Goal: Task Accomplishment & Management: Manage account settings

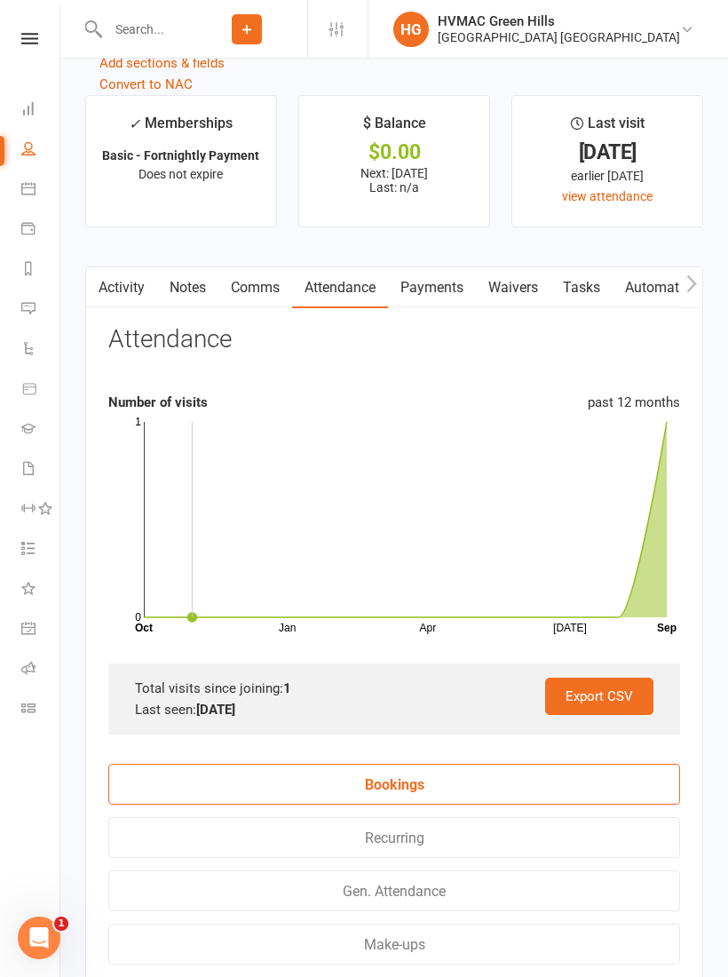
click at [147, 36] on input "text" at bounding box center [144, 29] width 84 height 25
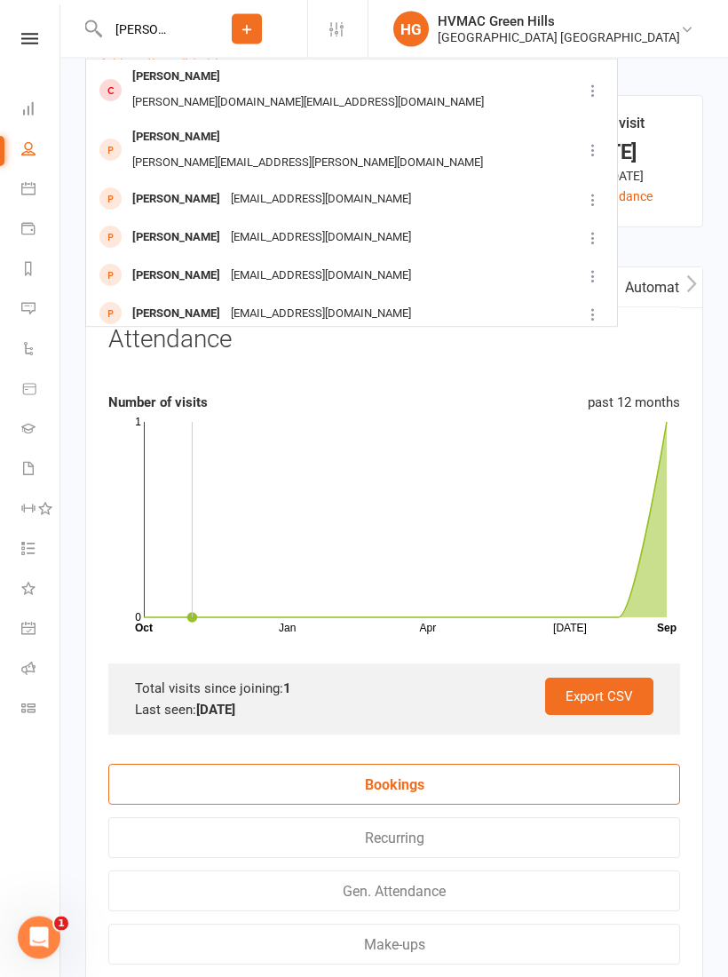
type input "[PERSON_NAME]"
click at [169, 301] on div "[PERSON_NAME]" at bounding box center [176, 314] width 99 height 26
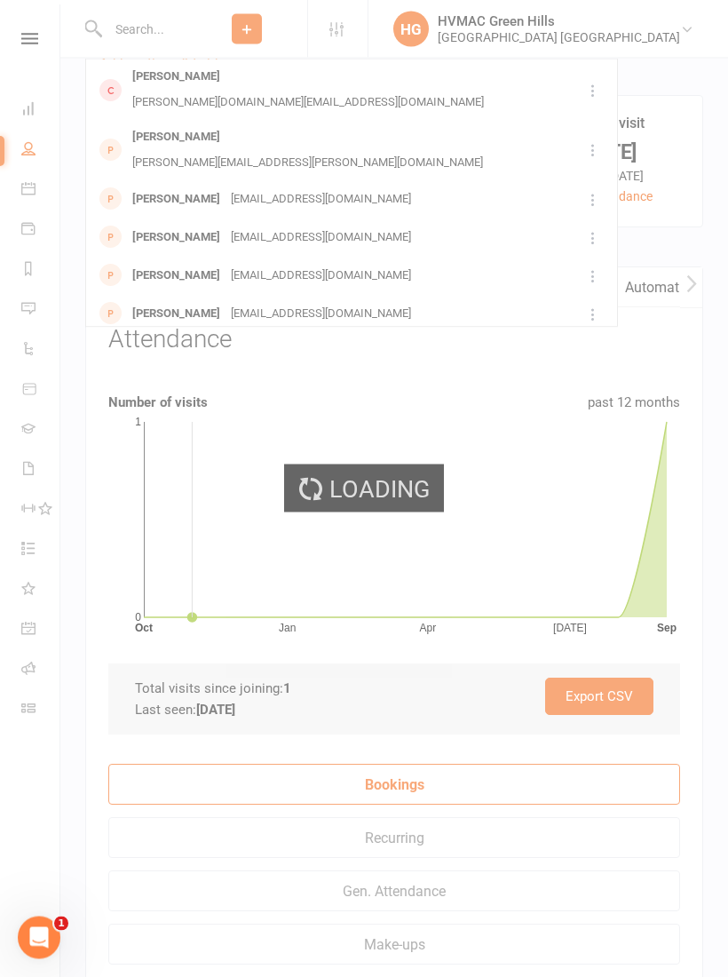
scroll to position [2461, 0]
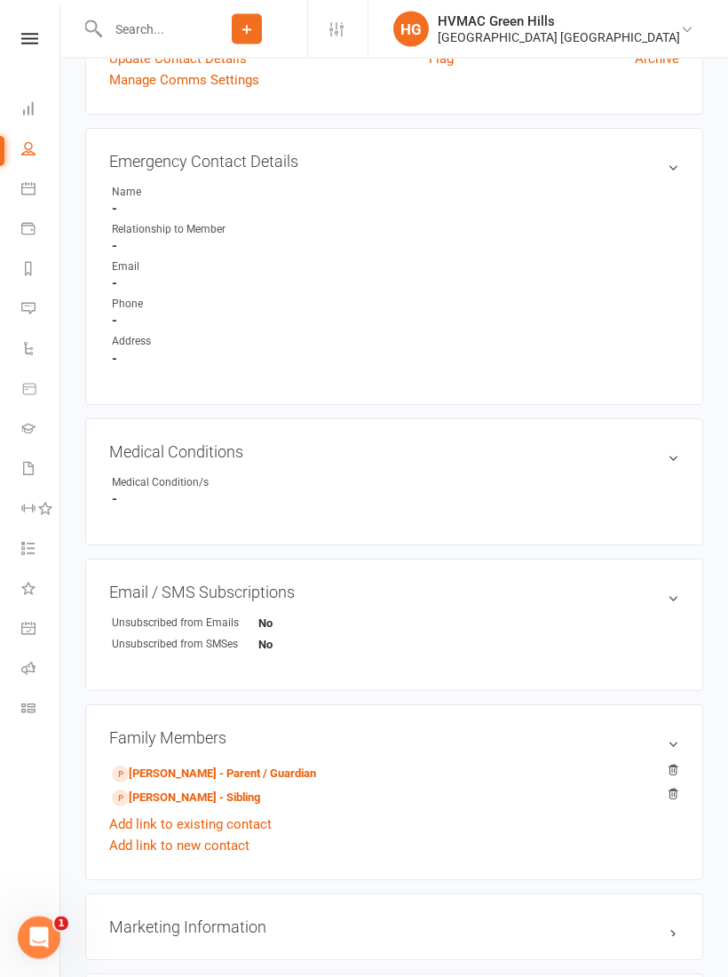
scroll to position [585, 0]
click at [171, 769] on link "[PERSON_NAME] - Parent / Guardian" at bounding box center [214, 774] width 204 height 19
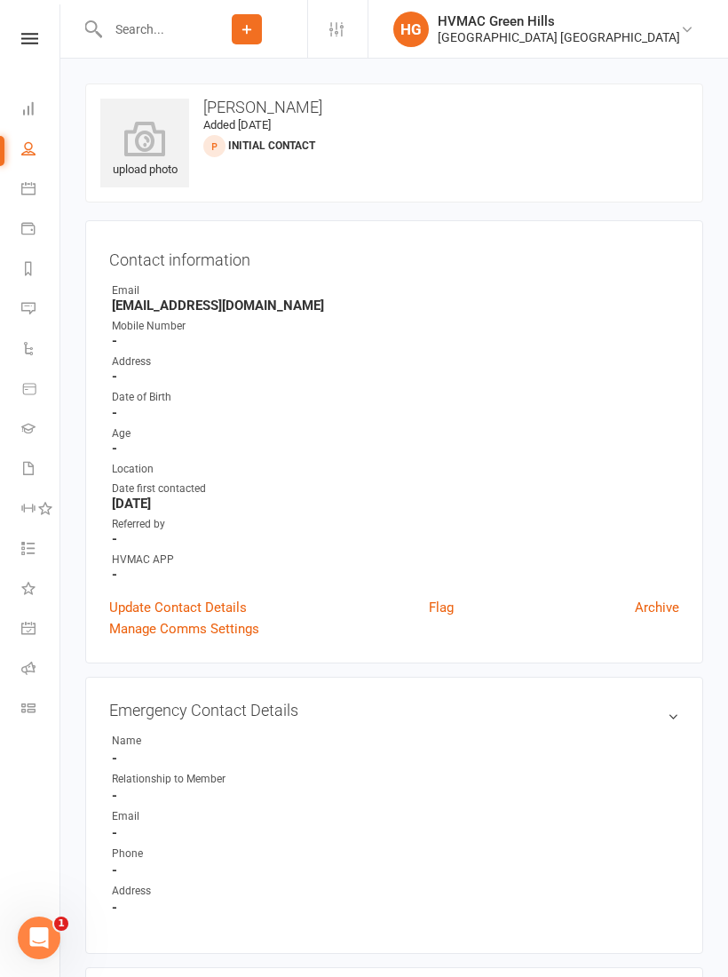
click at [27, 475] on link "Waivers 1" at bounding box center [41, 470] width 40 height 40
select select "100"
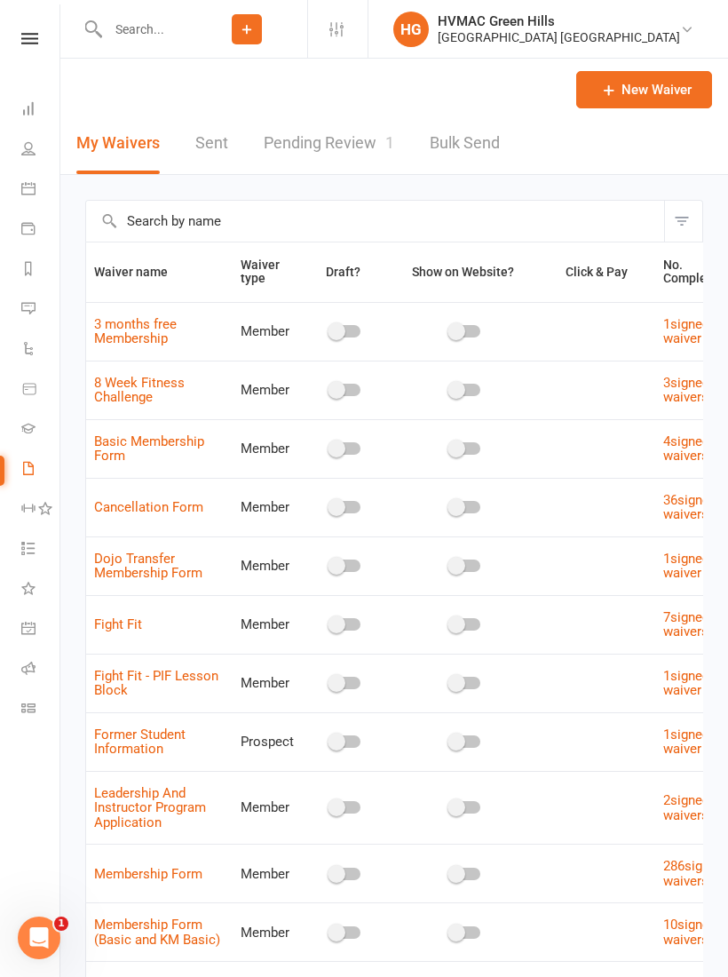
click at [346, 155] on link "Pending Review 1" at bounding box center [329, 143] width 131 height 61
select select "100"
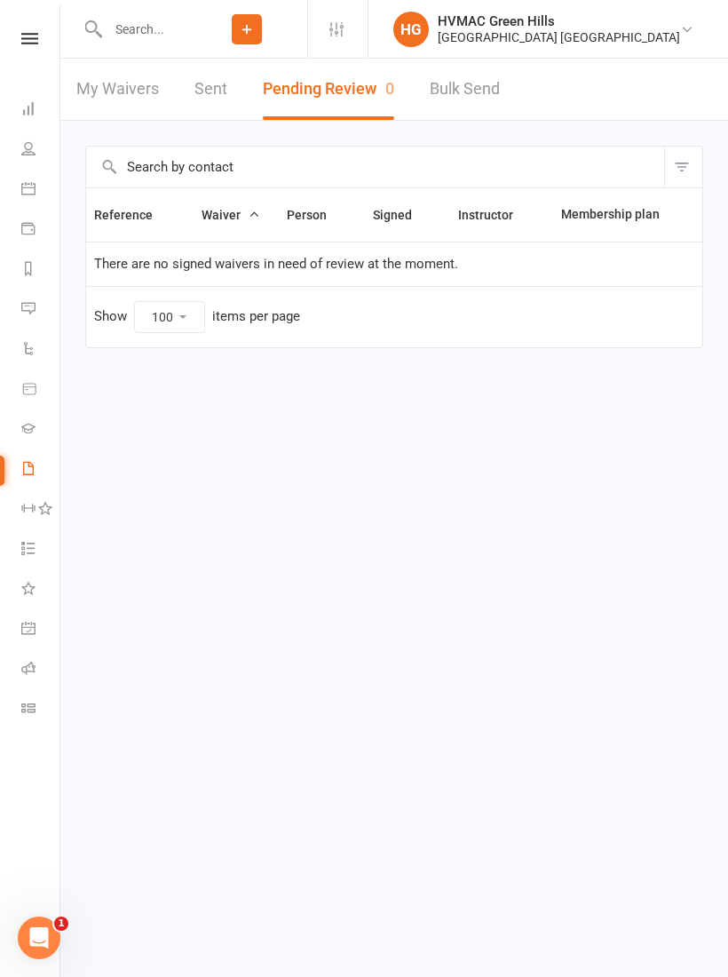
click at [26, 119] on link "Dashboard" at bounding box center [41, 111] width 40 height 40
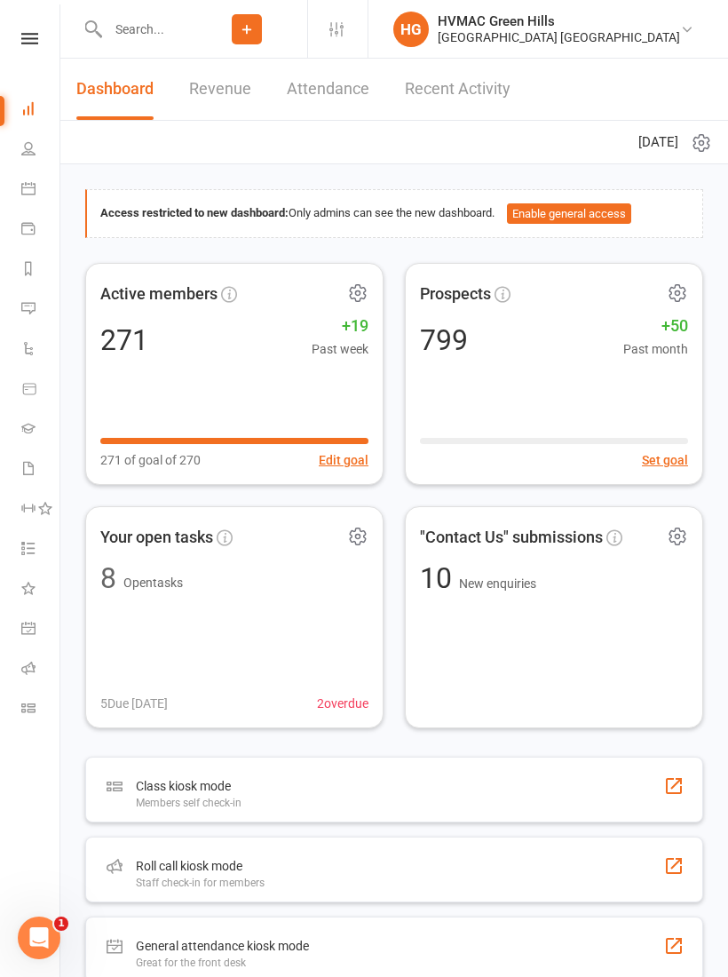
click at [152, 28] on input "text" at bounding box center [144, 29] width 84 height 25
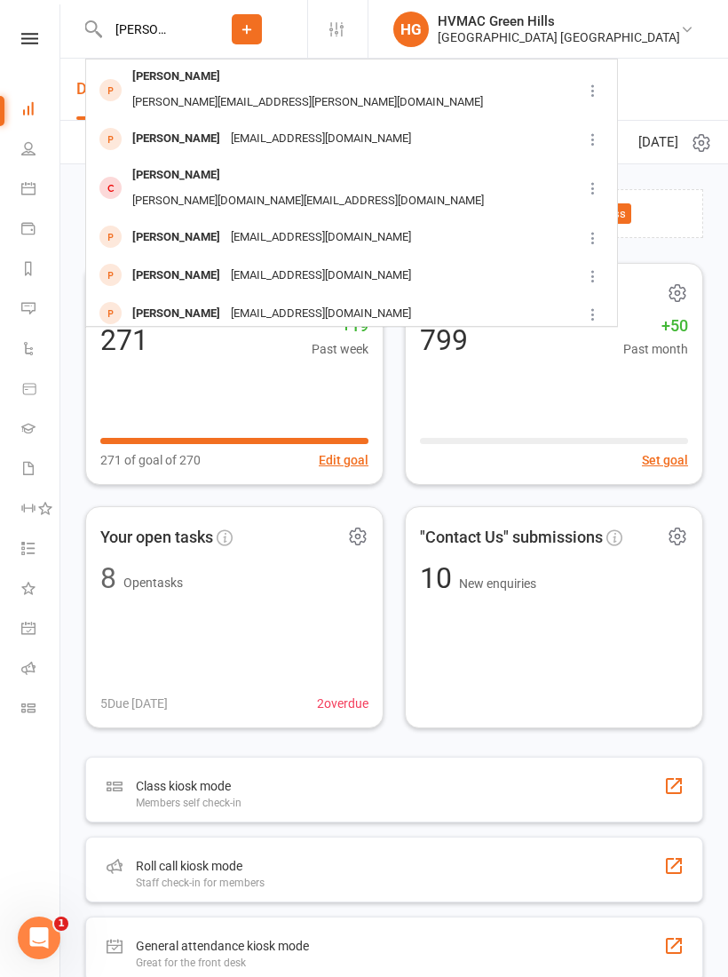
type input "[PERSON_NAME]"
click at [251, 339] on div "[EMAIL_ADDRESS][DOMAIN_NAME]" at bounding box center [321, 352] width 191 height 26
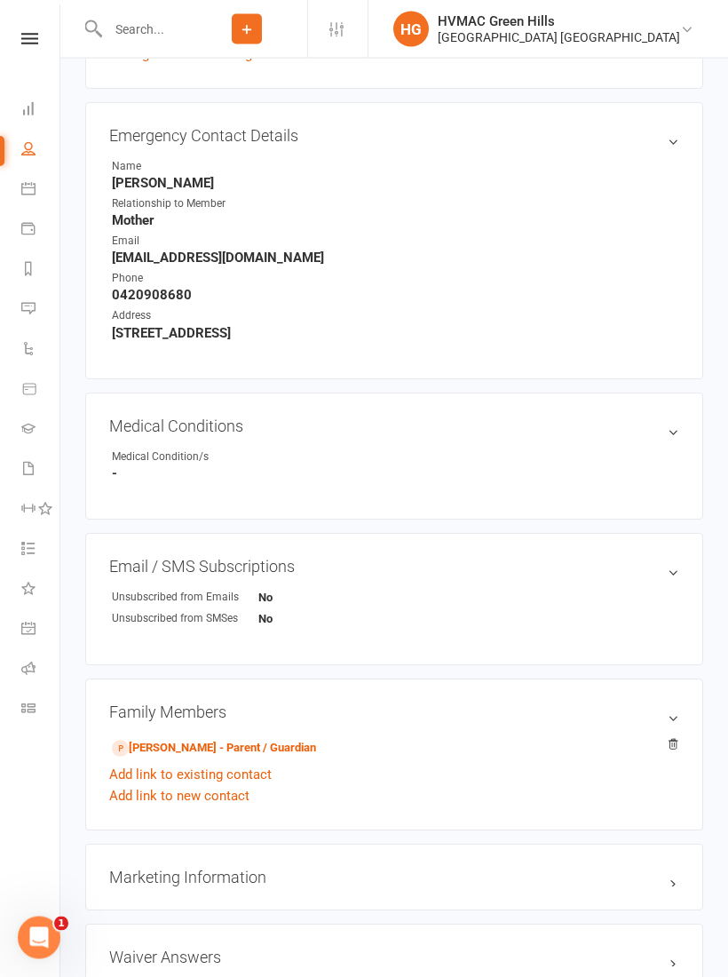
scroll to position [751, 0]
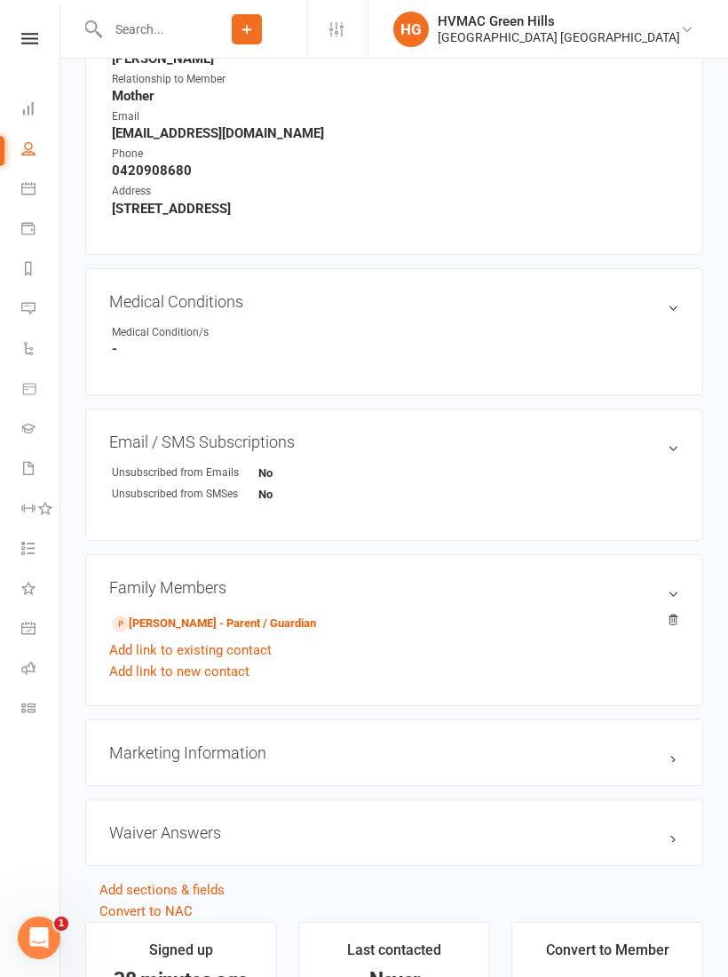
click at [186, 625] on link "[PERSON_NAME] - Parent / Guardian" at bounding box center [214, 624] width 204 height 19
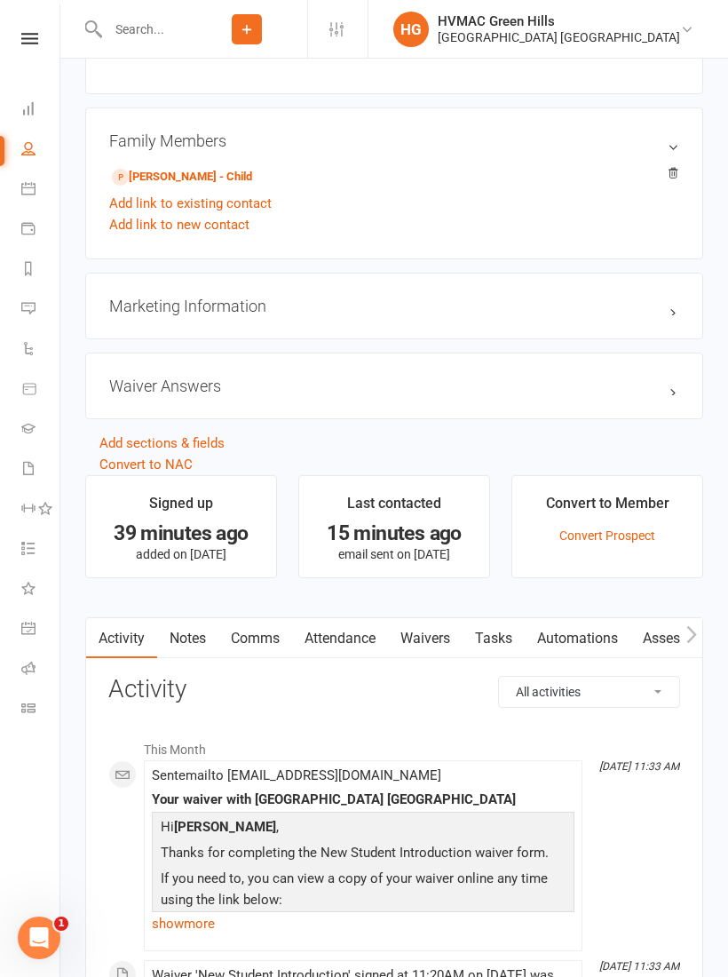
click at [433, 642] on link "Waivers" at bounding box center [425, 638] width 75 height 41
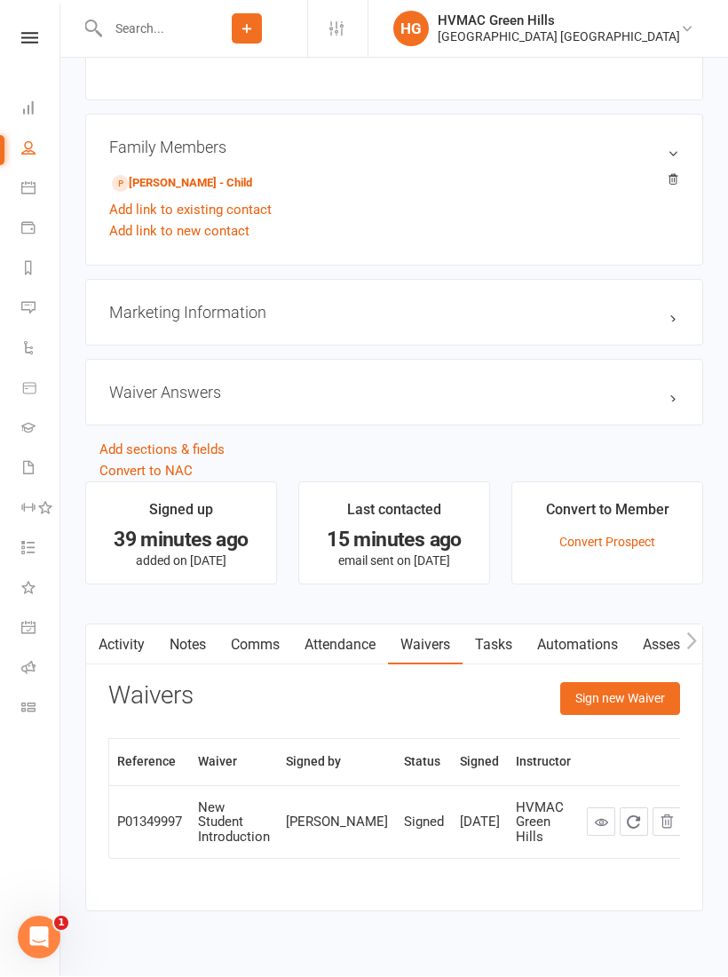
scroll to position [1192, 0]
click at [625, 705] on button "Sign new Waiver" at bounding box center [620, 698] width 120 height 32
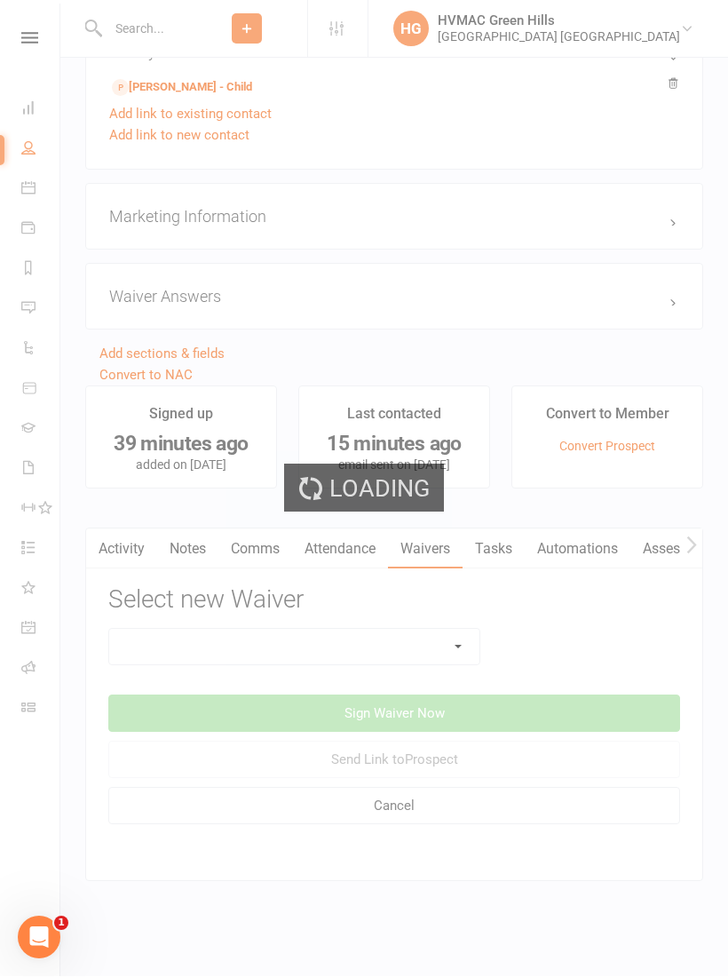
scroll to position [1302, 0]
click at [456, 630] on select at bounding box center [294, 648] width 370 height 36
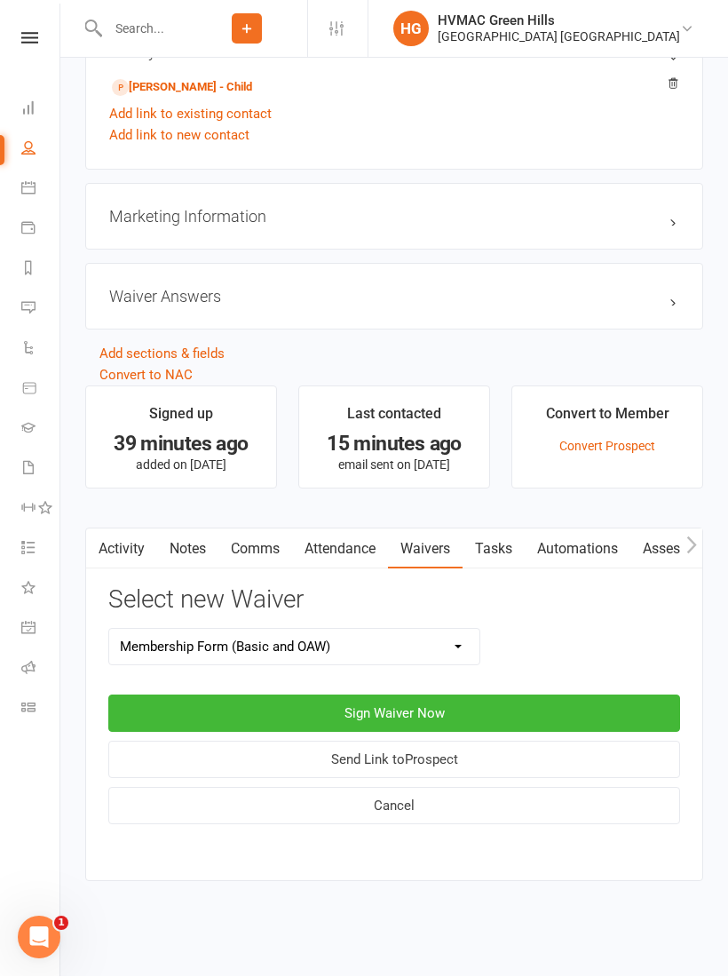
click at [458, 630] on select "3 months free Membership 8 Week Fitness Challenge Basic Membership Form Cancell…" at bounding box center [294, 648] width 370 height 36
select select "12452"
click at [433, 695] on button "Sign Waiver Now" at bounding box center [394, 713] width 572 height 37
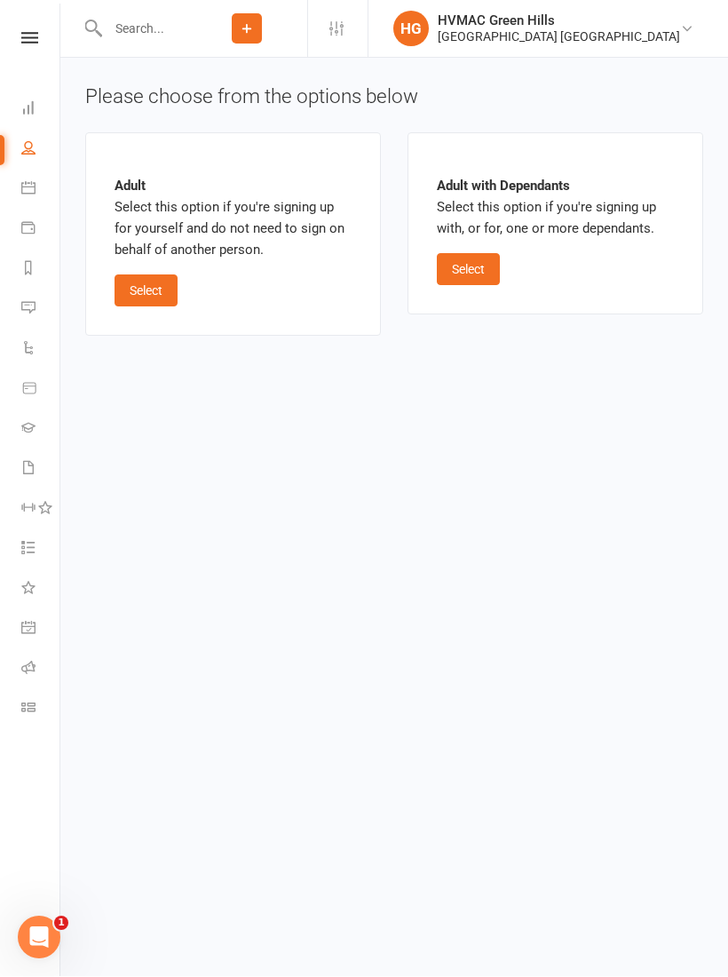
click at [484, 282] on button "Select" at bounding box center [468, 270] width 63 height 32
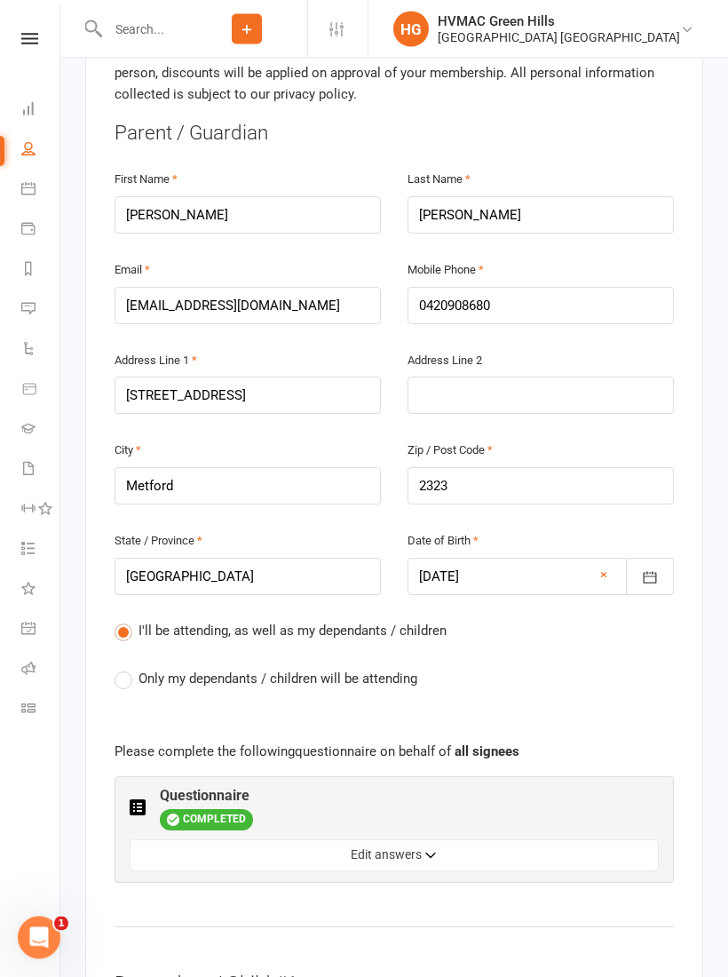
scroll to position [508, 0]
click at [120, 668] on label "Only my dependants / children will be attending" at bounding box center [266, 678] width 303 height 21
click at [120, 668] on input "Only my dependants / children will be attending" at bounding box center [121, 668] width 12 height 0
radio input "true"
radio input "false"
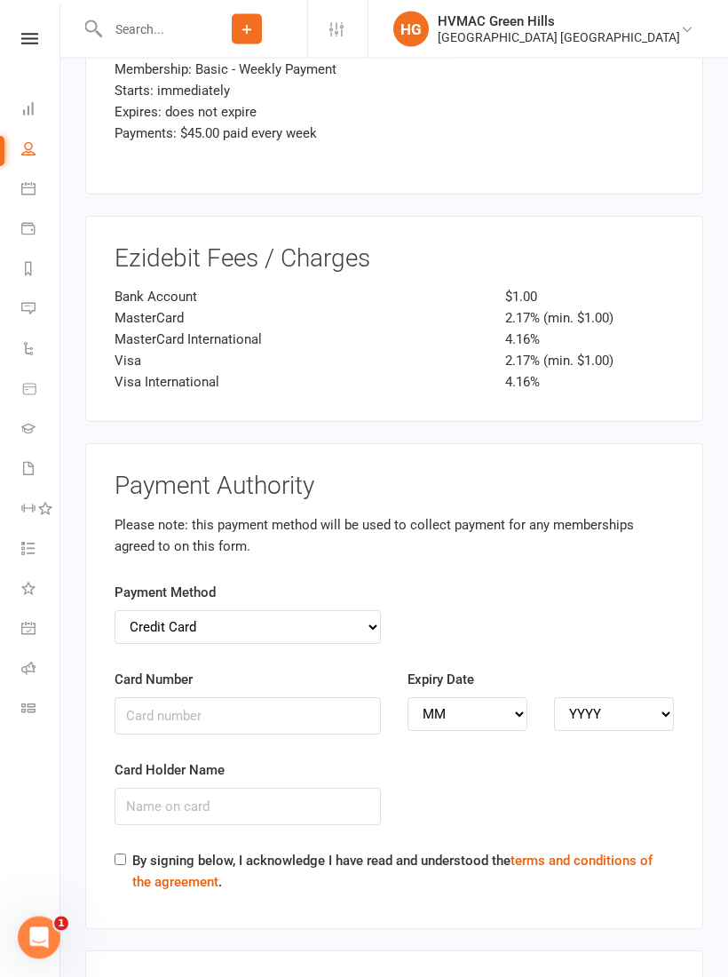
scroll to position [3865, 0]
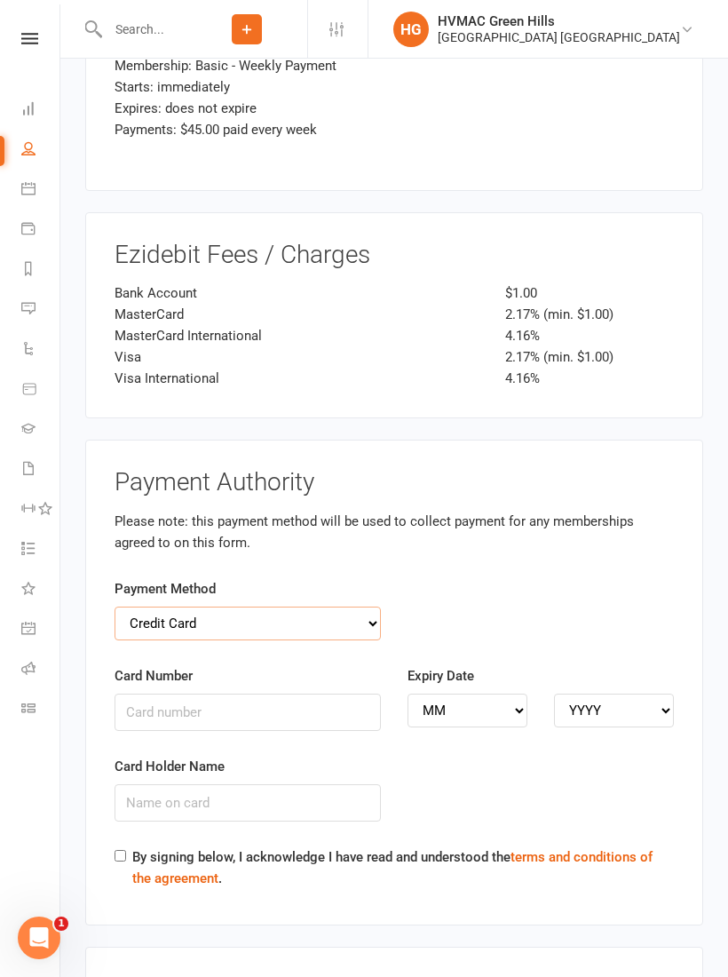
click at [366, 607] on select "Credit Card Bank Account" at bounding box center [248, 624] width 266 height 34
select select "bank_account"
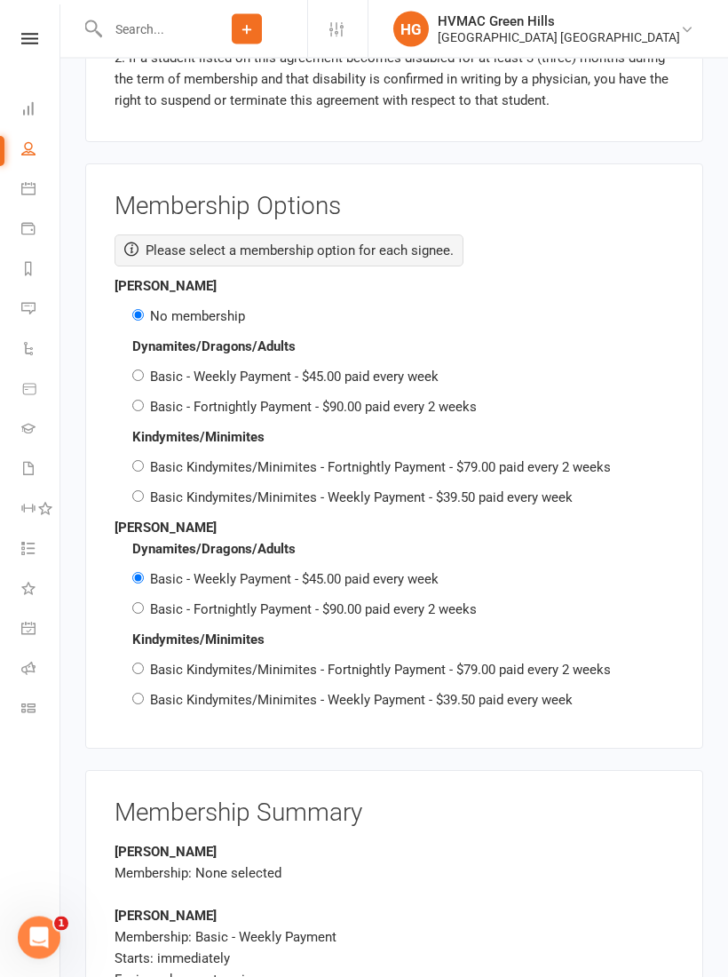
scroll to position [2994, 0]
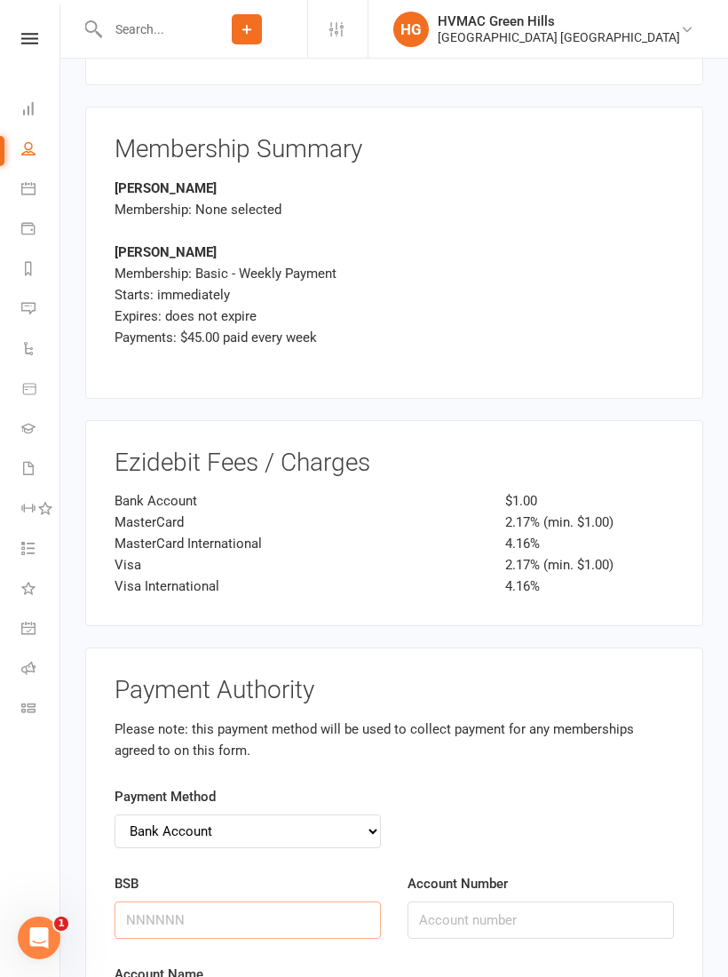
click at [294, 901] on input "BSB" at bounding box center [248, 919] width 266 height 37
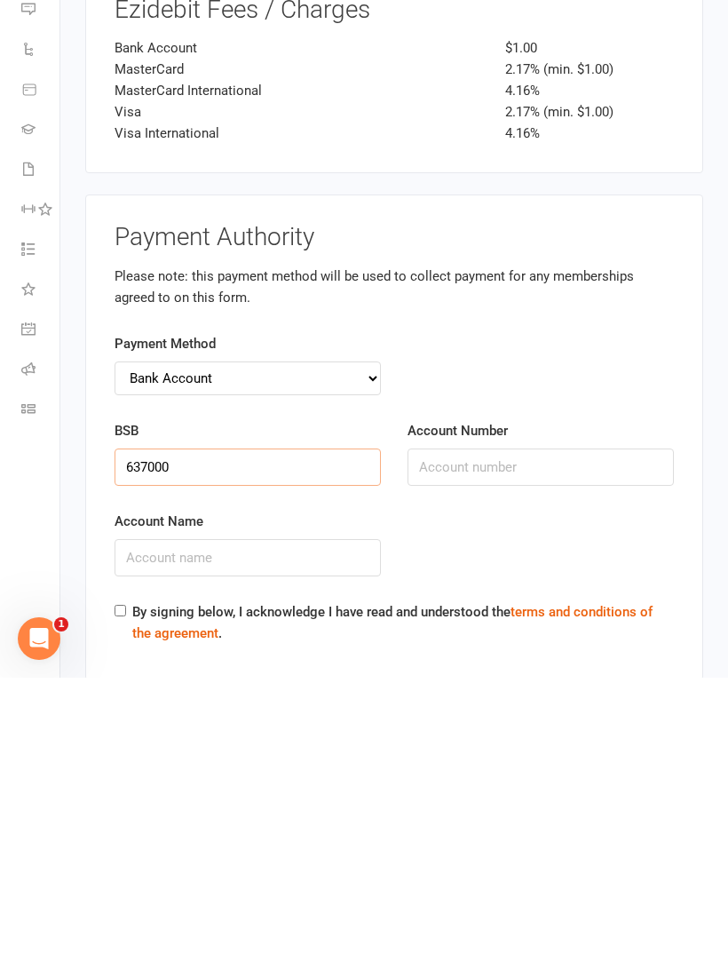
type input "637000"
click at [557, 748] on input "Account Number" at bounding box center [541, 766] width 266 height 37
type input "720174553"
click at [278, 838] on input "Account Name" at bounding box center [248, 856] width 266 height 37
type input "[PERSON_NAME]"
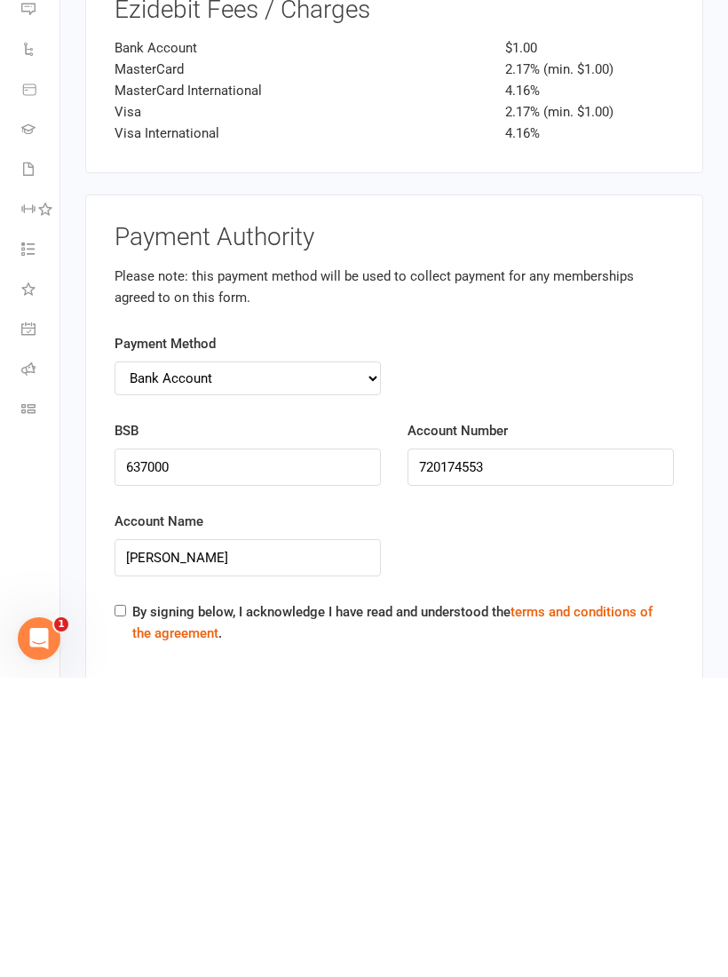
click at [126, 904] on input "By signing below, I acknowledge I have read and understood the terms and condit…" at bounding box center [121, 910] width 12 height 12
checkbox input "true"
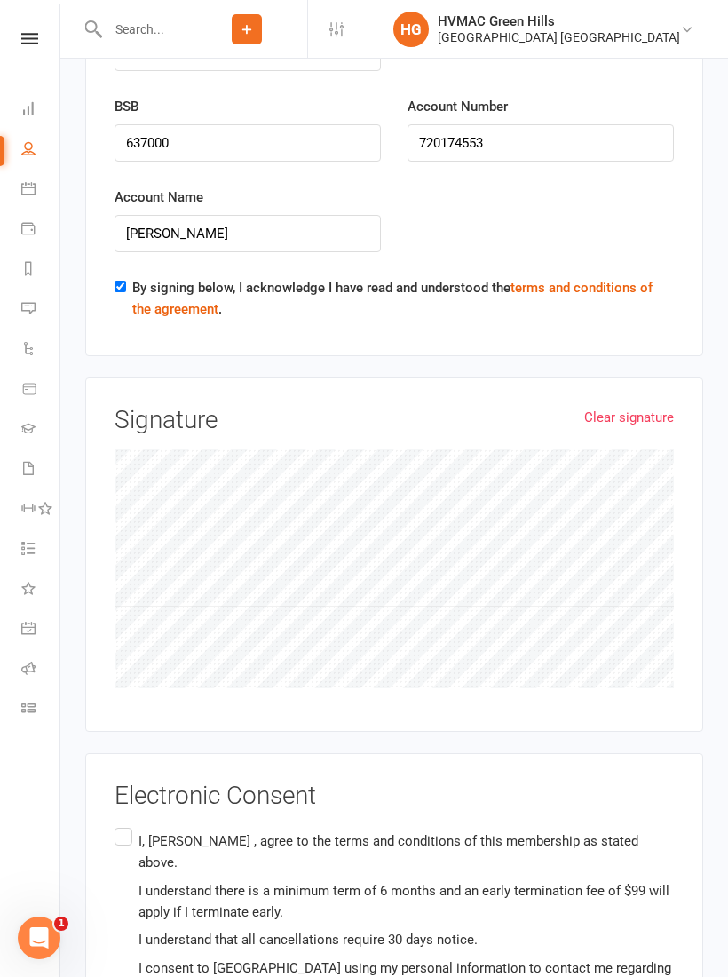
scroll to position [4479, 0]
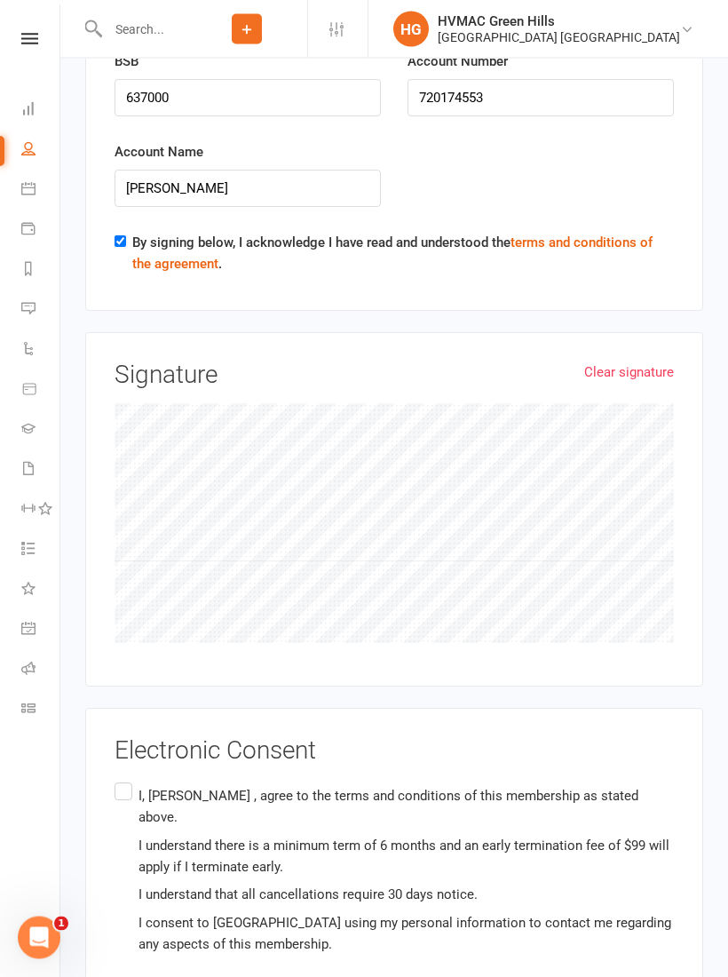
click at [137, 780] on label "I, [PERSON_NAME] , agree to the terms and conditions of this membership as stat…" at bounding box center [395, 871] width 560 height 183
click at [126, 780] on input "I, [PERSON_NAME] , agree to the terms and conditions of this membership as stat…" at bounding box center [121, 780] width 12 height 0
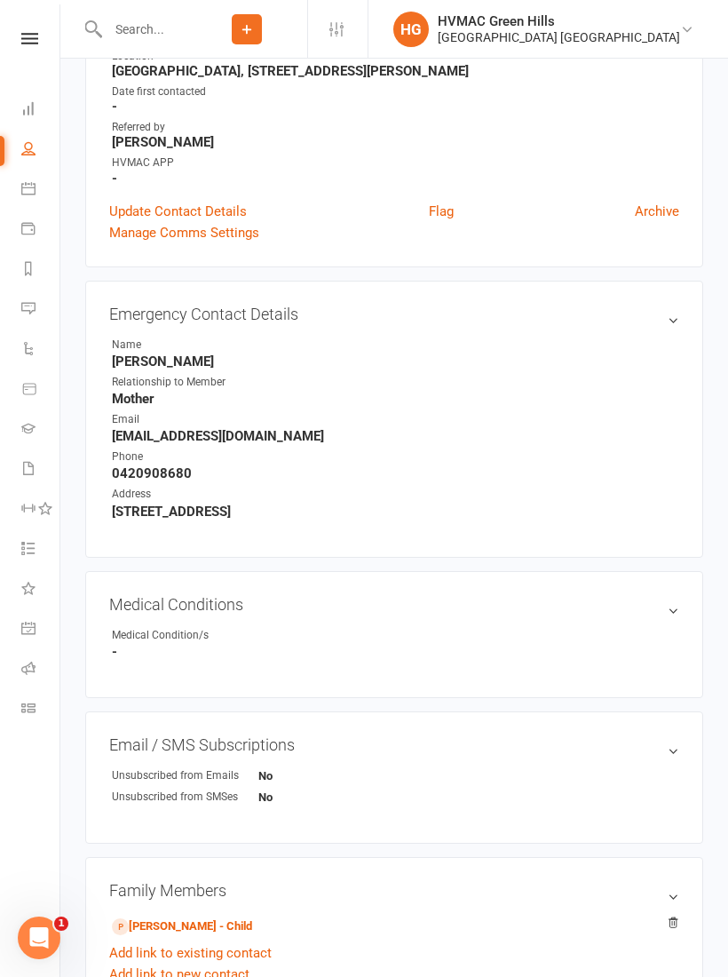
scroll to position [446, 0]
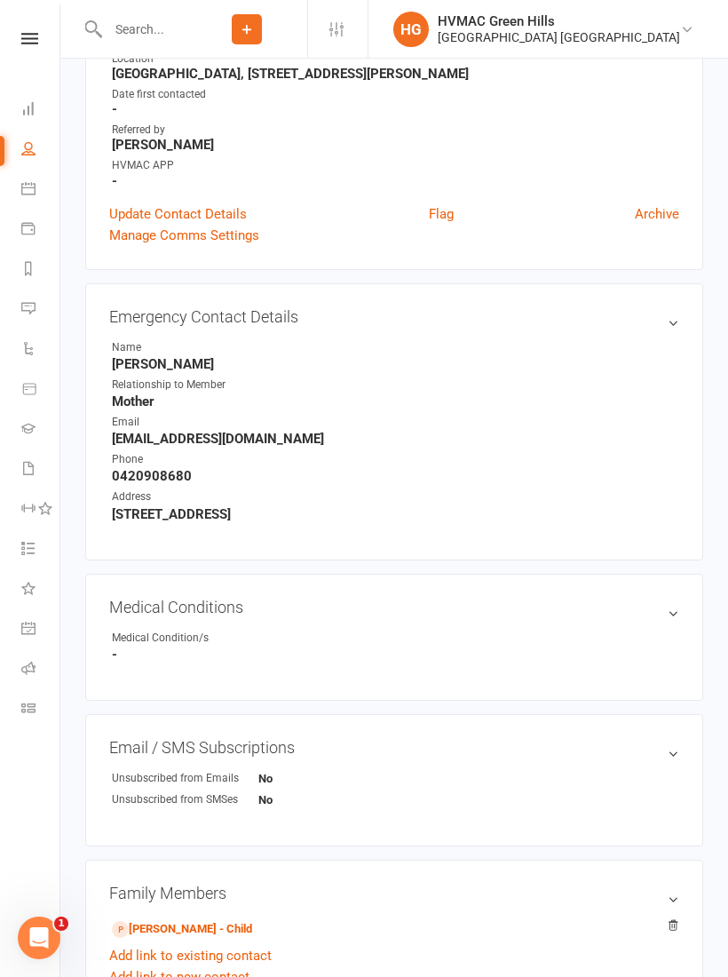
click at [34, 460] on link "Waivers 1" at bounding box center [41, 470] width 40 height 40
select select "100"
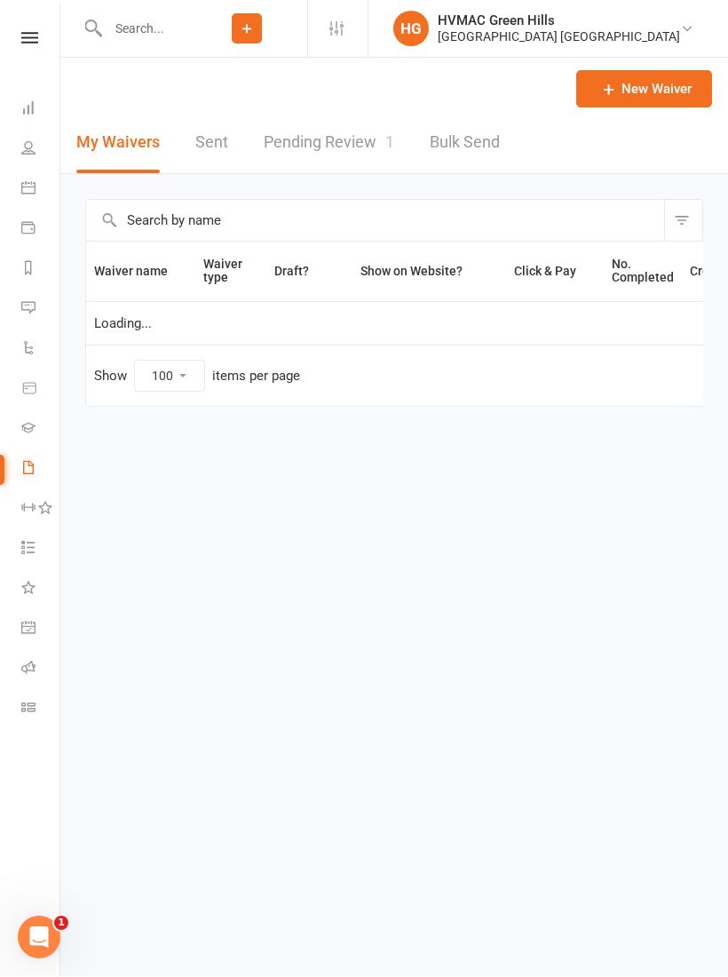
click at [331, 129] on link "Pending Review 1" at bounding box center [329, 143] width 131 height 61
select select "100"
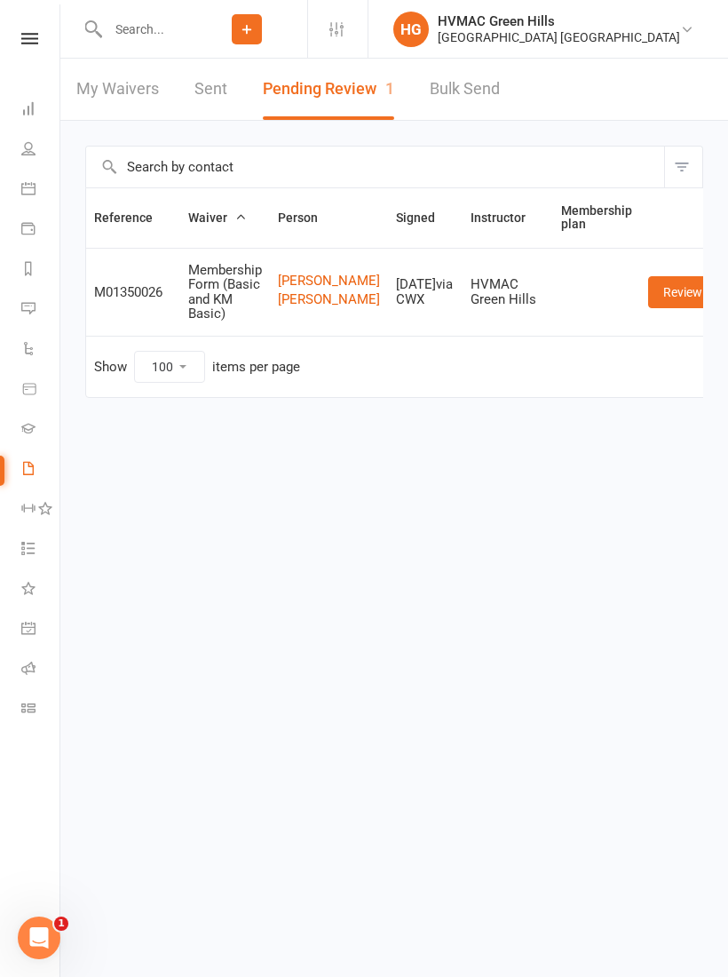
click at [655, 300] on link "Review" at bounding box center [682, 292] width 69 height 32
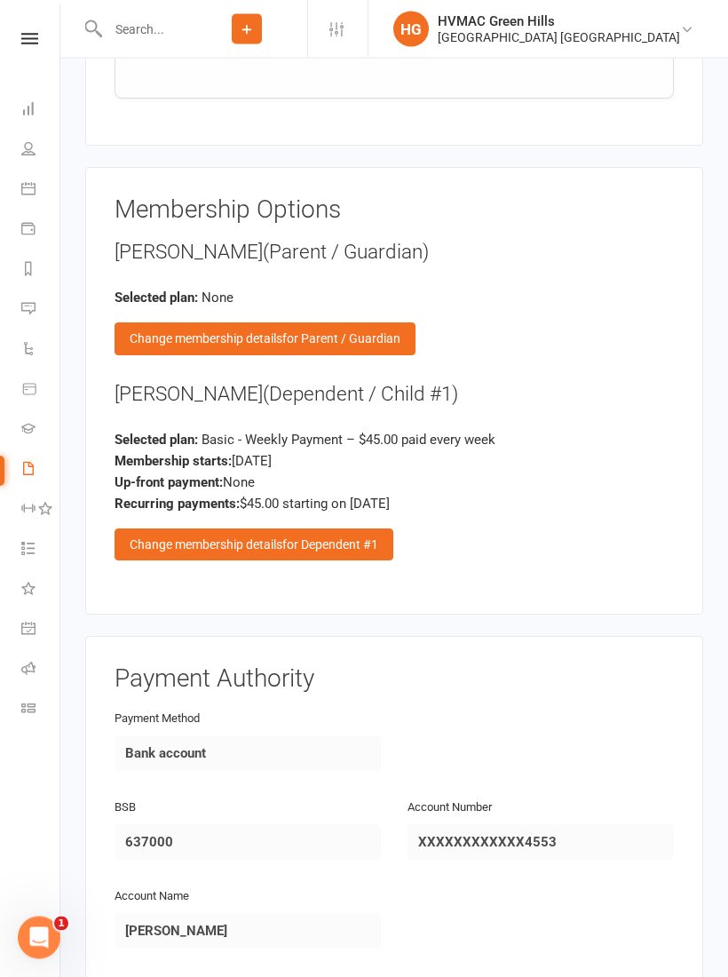
click at [284, 538] on span "for Dependent #1" at bounding box center [330, 545] width 96 height 14
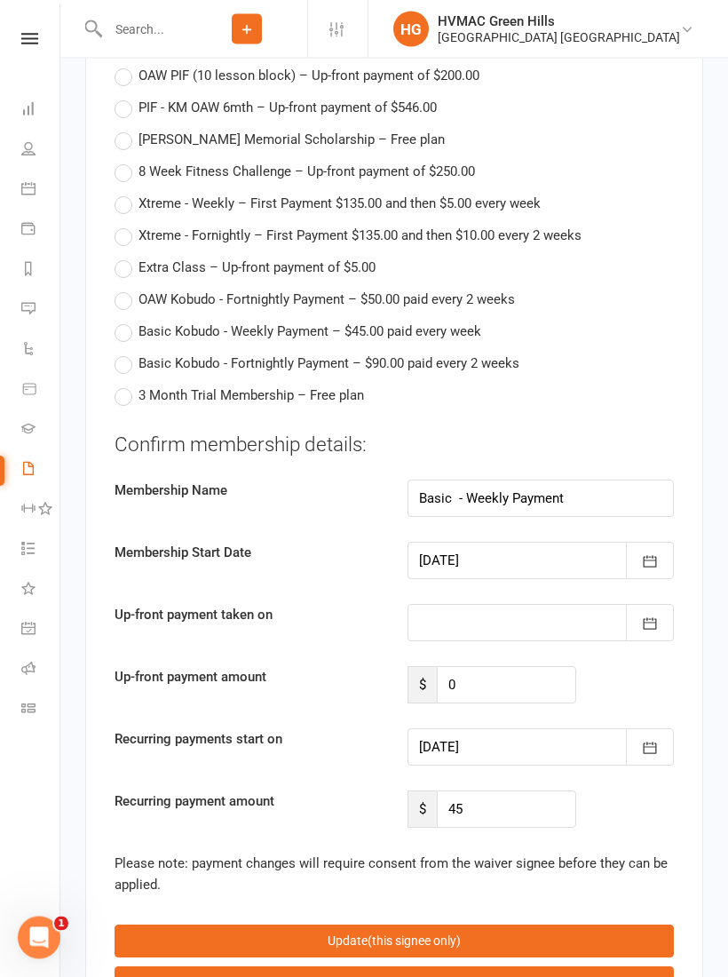
scroll to position [4080, 0]
click at [641, 552] on icon "button" at bounding box center [650, 561] width 18 height 18
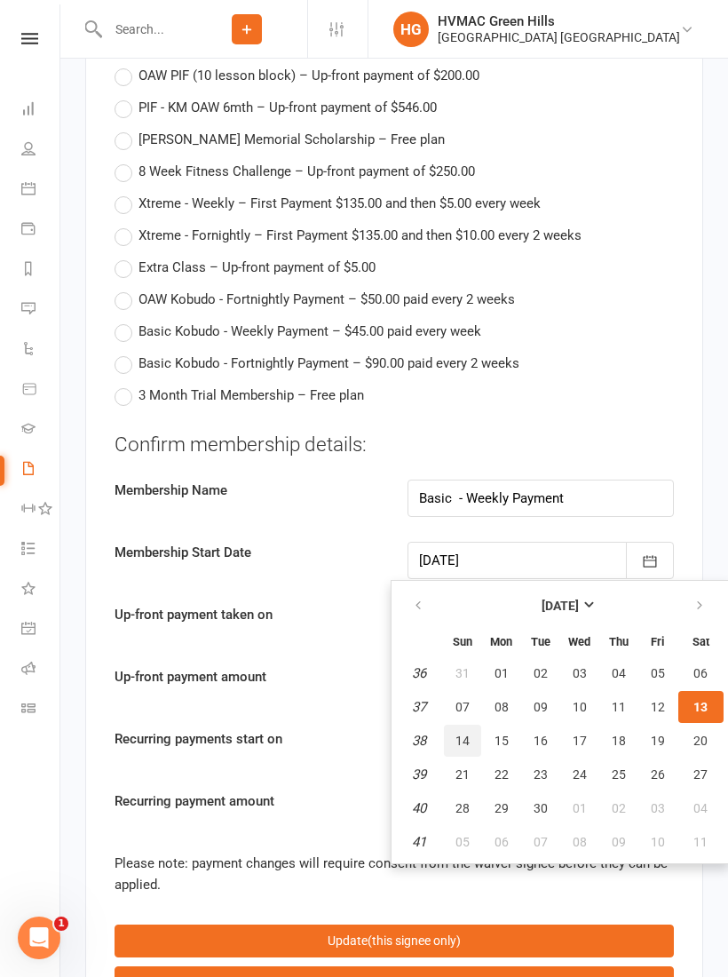
click at [472, 725] on button "14" at bounding box center [462, 741] width 37 height 32
type input "[DATE]"
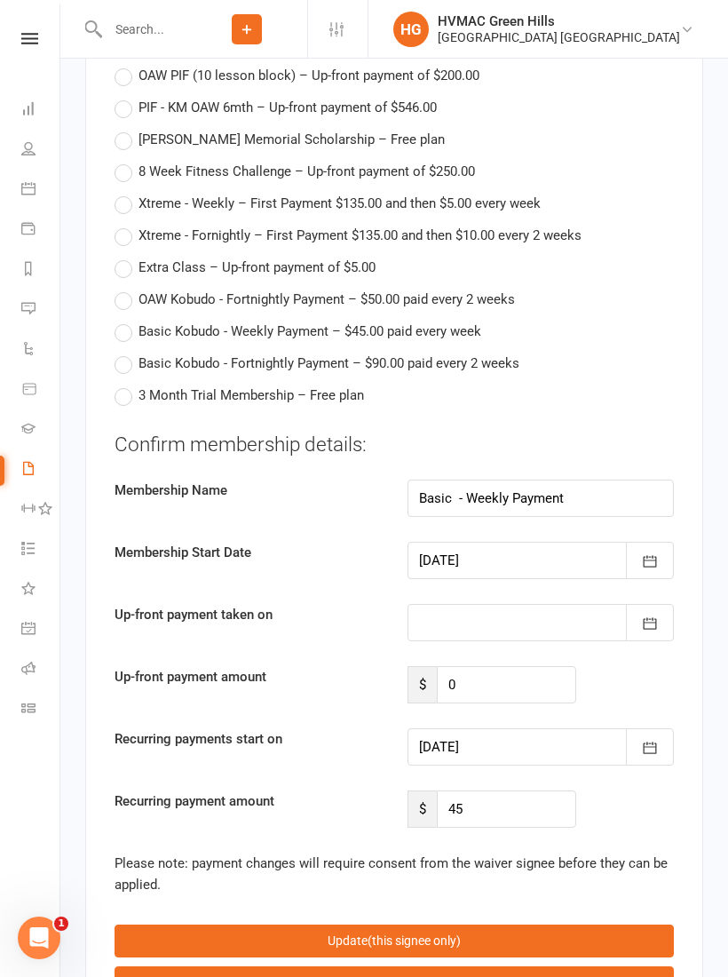
click at [642, 739] on icon "button" at bounding box center [650, 748] width 18 height 18
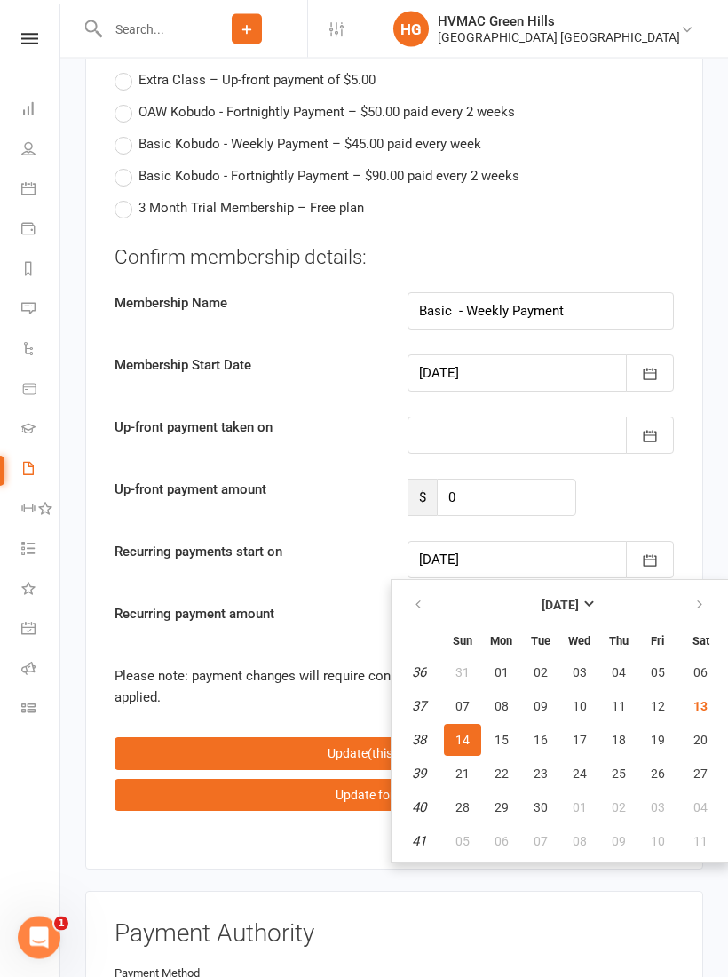
scroll to position [4267, 0]
click at [662, 766] on span "26" at bounding box center [658, 773] width 14 height 14
type input "[DATE]"
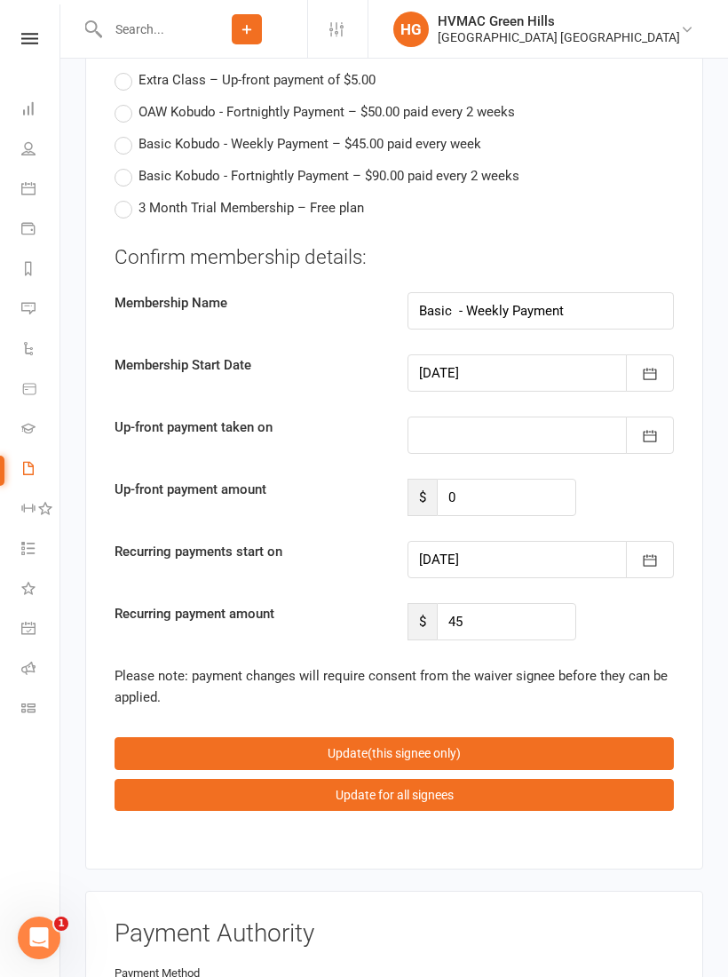
click at [642, 552] on icon "button" at bounding box center [650, 561] width 18 height 18
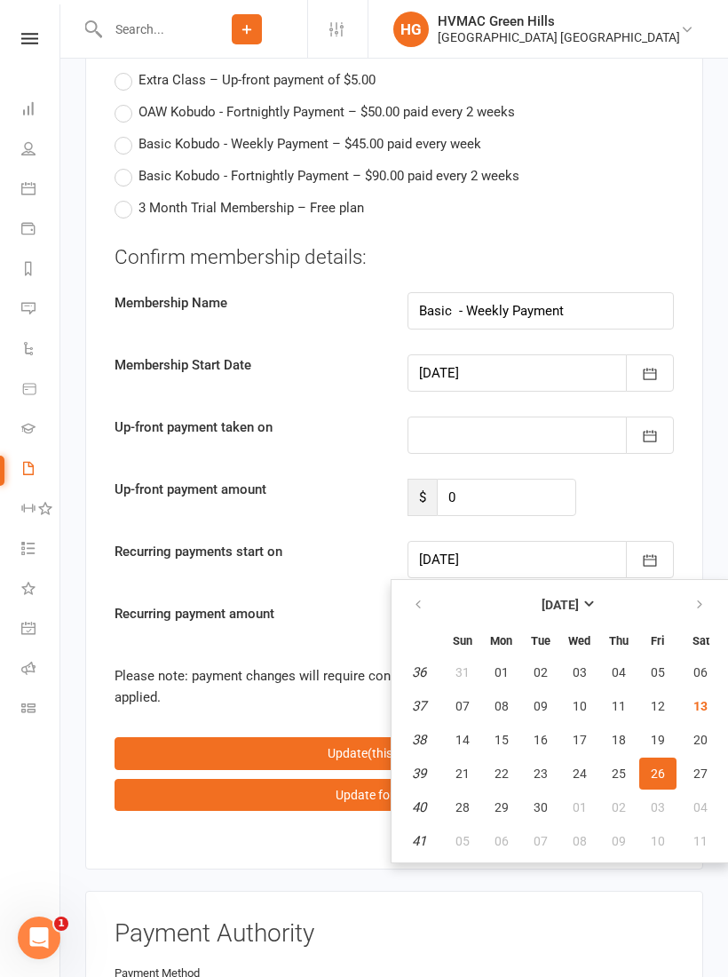
click at [332, 665] on div "Please note: payment changes will require consent from the waiver signee before…" at bounding box center [395, 686] width 560 height 43
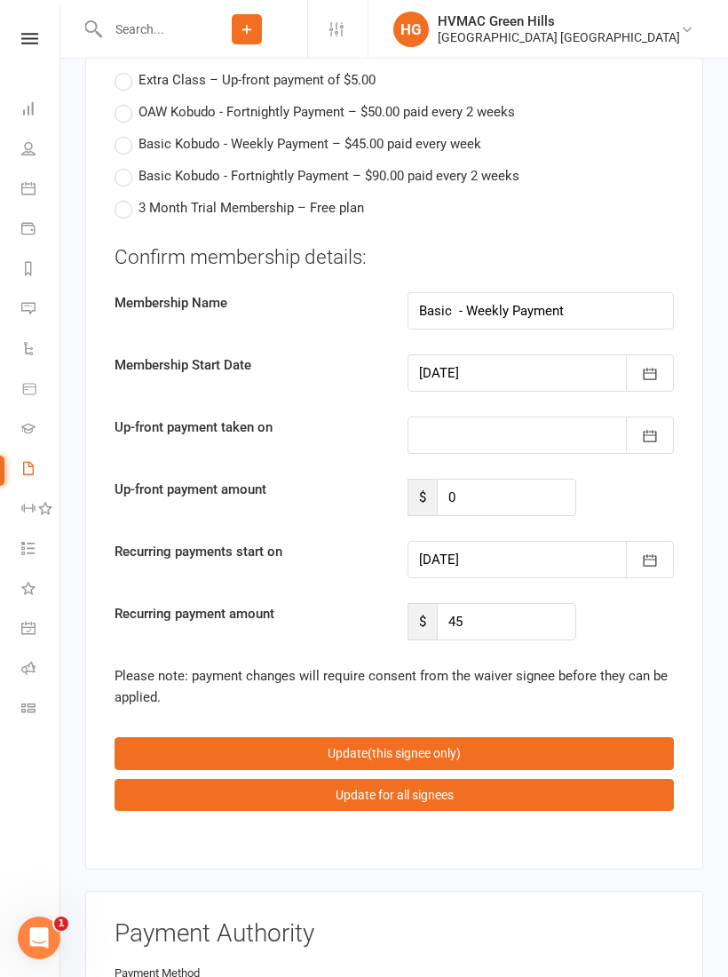
click at [460, 746] on span "(this signee only)" at bounding box center [414, 753] width 93 height 14
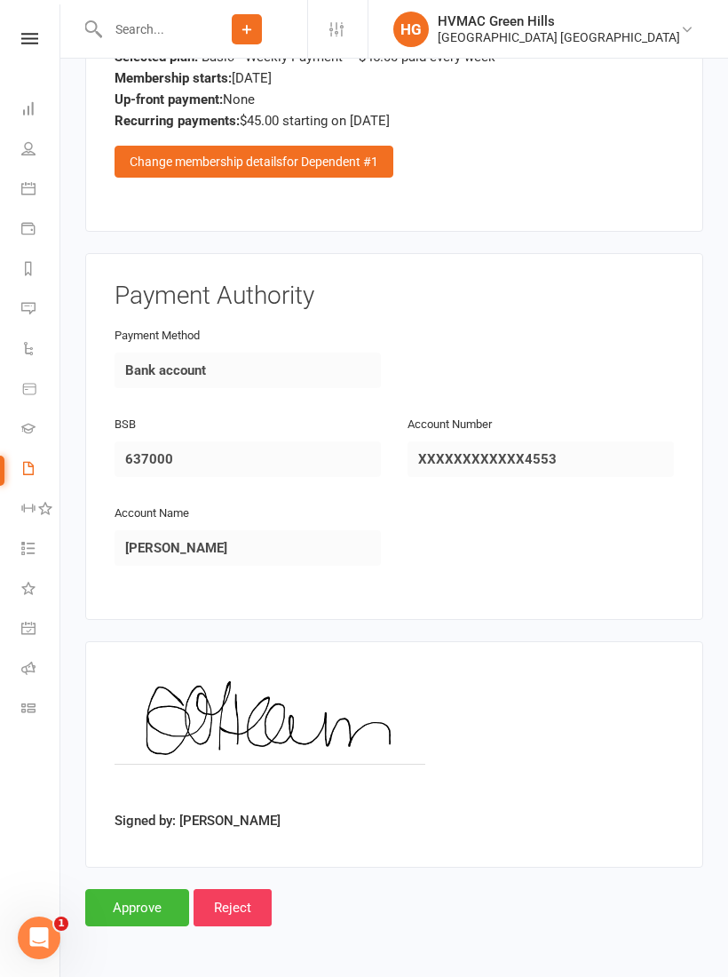
scroll to position [2633, 0]
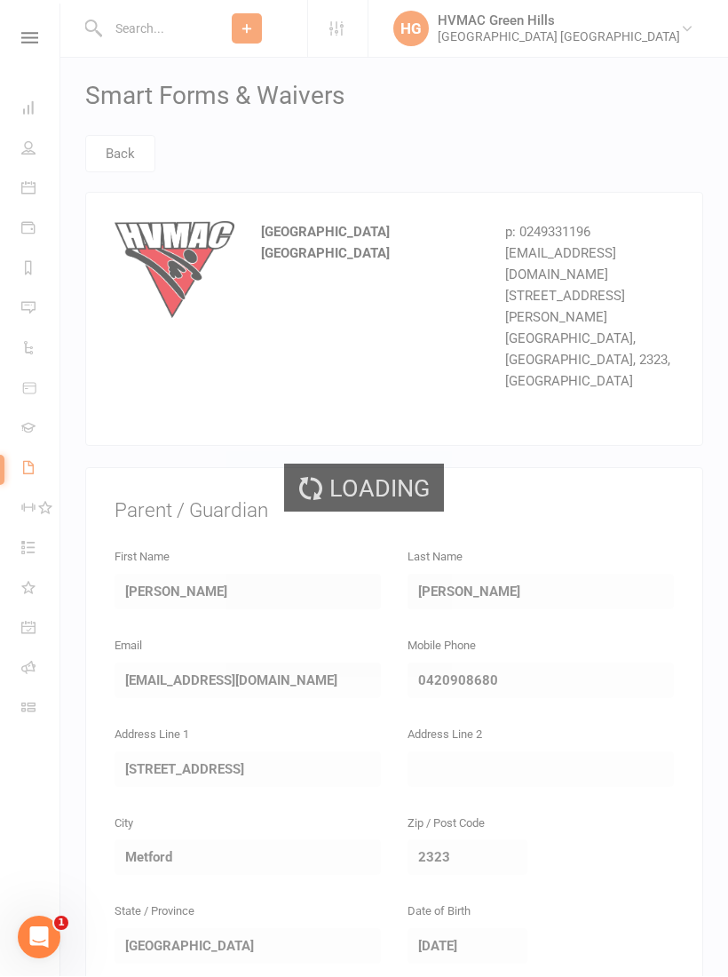
select select "100"
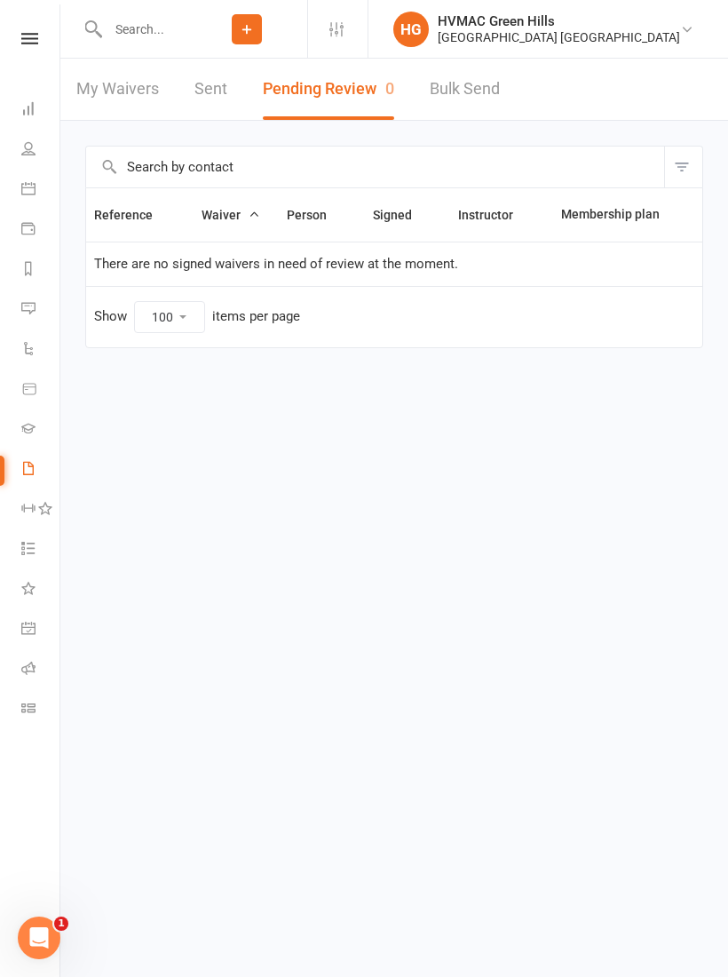
click at [131, 38] on input "text" at bounding box center [144, 29] width 84 height 25
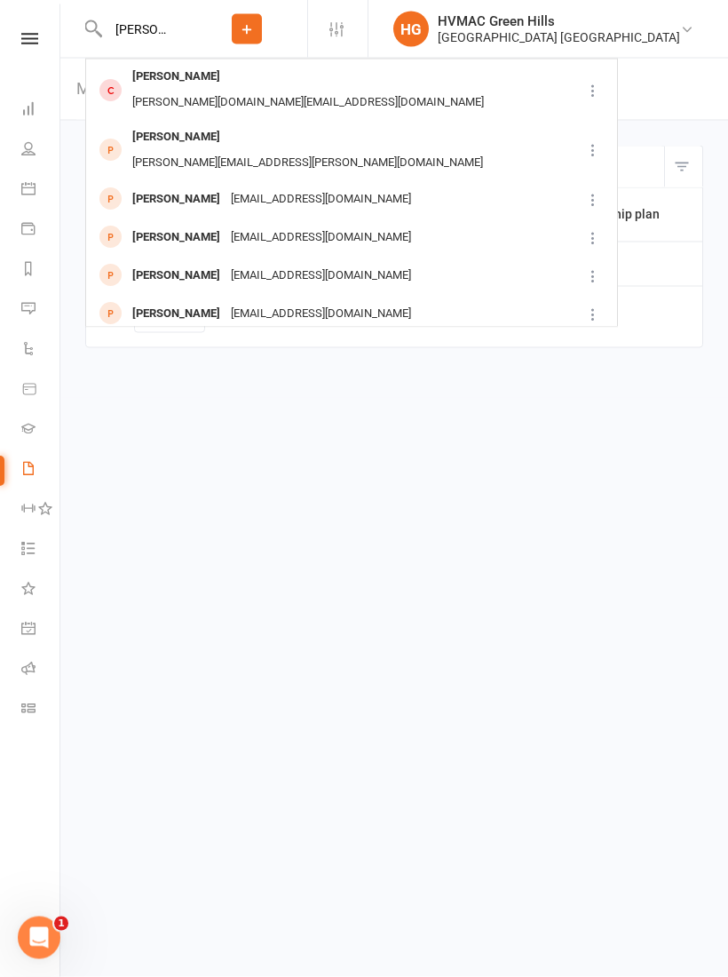
type input "[PERSON_NAME]"
click at [272, 187] on div "[EMAIL_ADDRESS][DOMAIN_NAME]" at bounding box center [321, 200] width 191 height 26
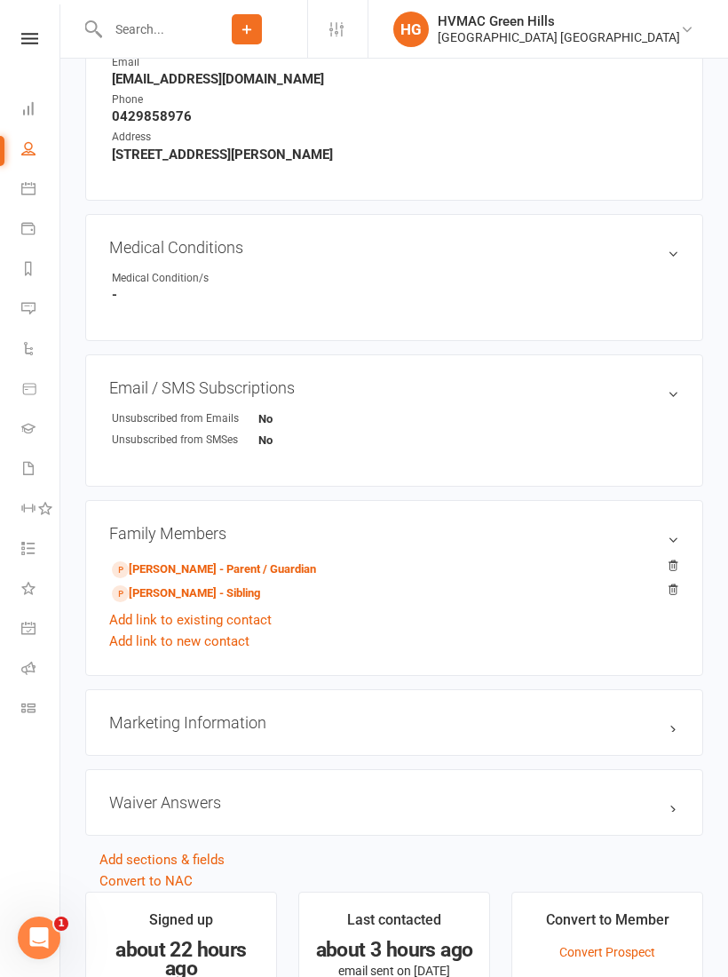
scroll to position [798, 0]
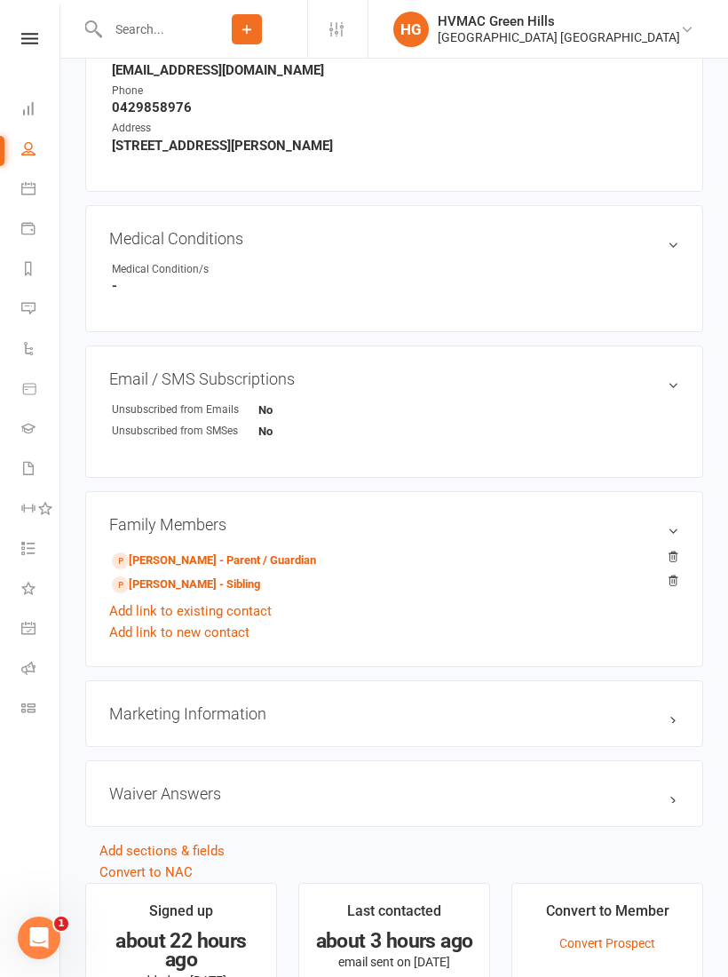
click at [259, 558] on link "[PERSON_NAME] - Parent / Guardian" at bounding box center [214, 561] width 204 height 19
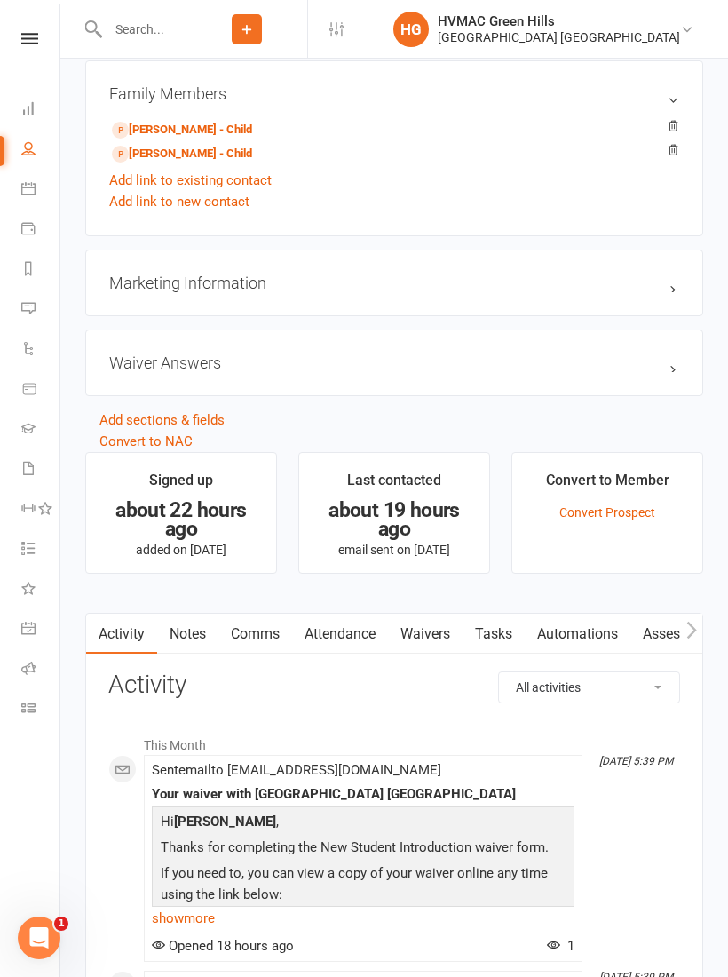
scroll to position [1244, 0]
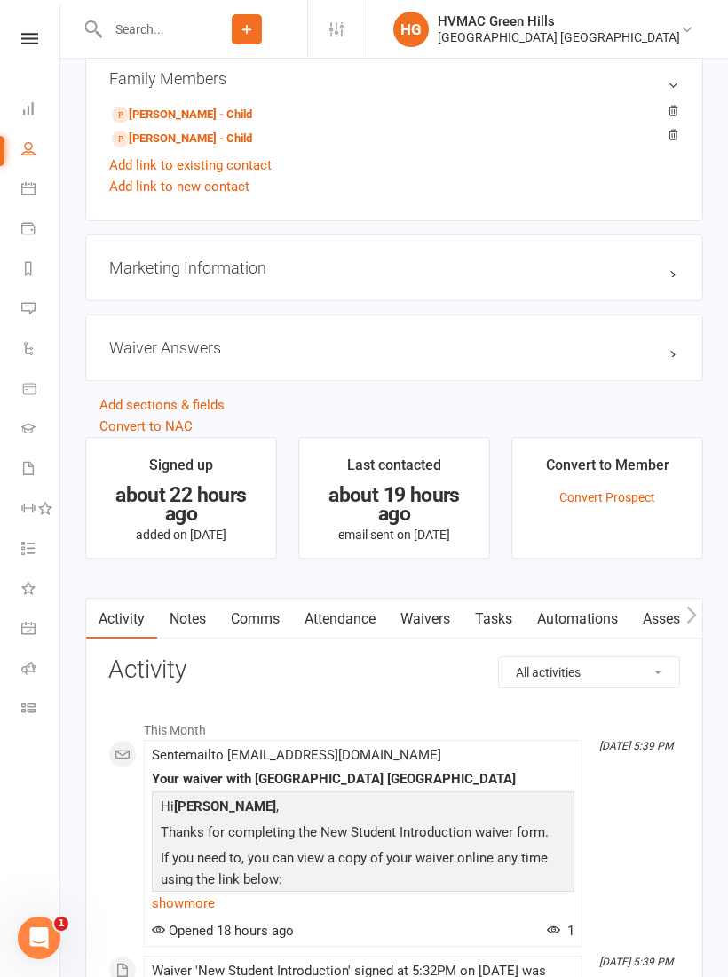
click at [431, 615] on link "Waivers" at bounding box center [425, 619] width 75 height 41
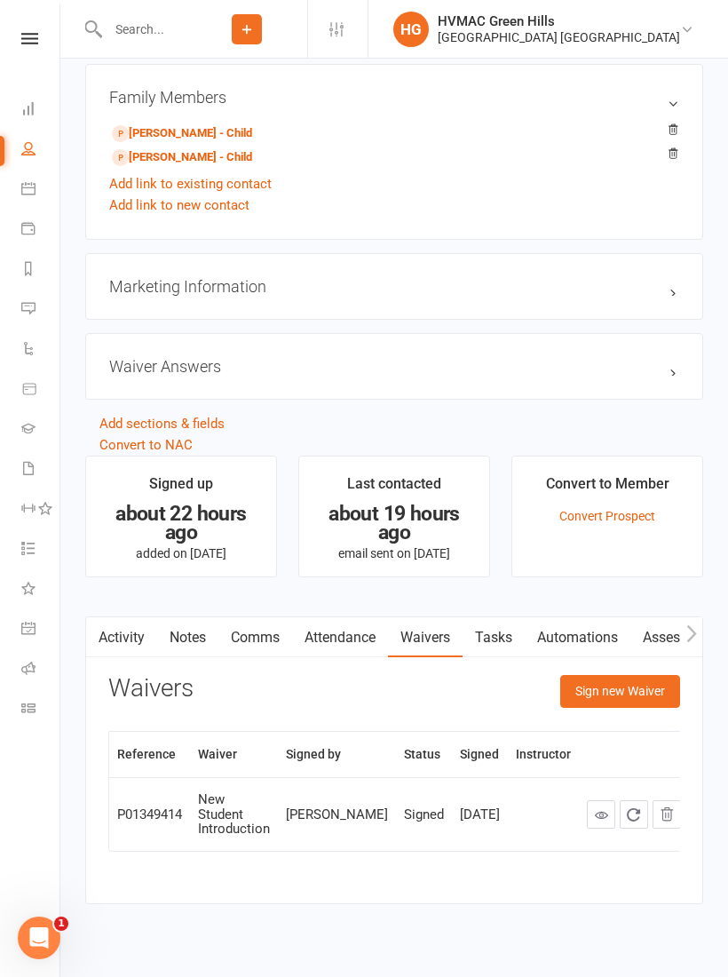
click at [639, 687] on button "Sign new Waiver" at bounding box center [620, 691] width 120 height 32
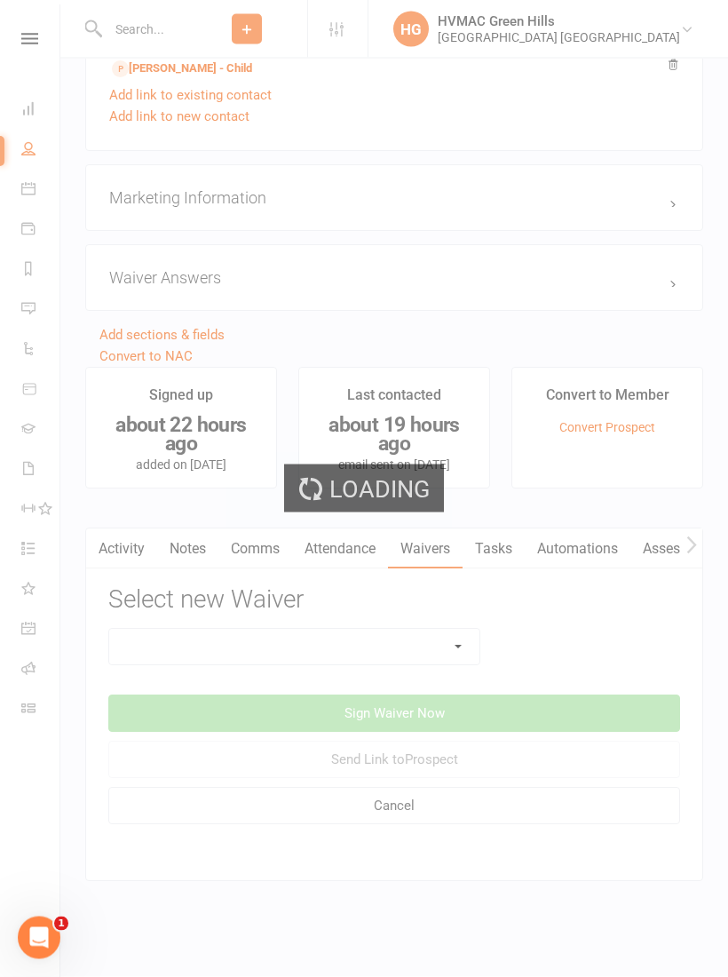
scroll to position [1329, 0]
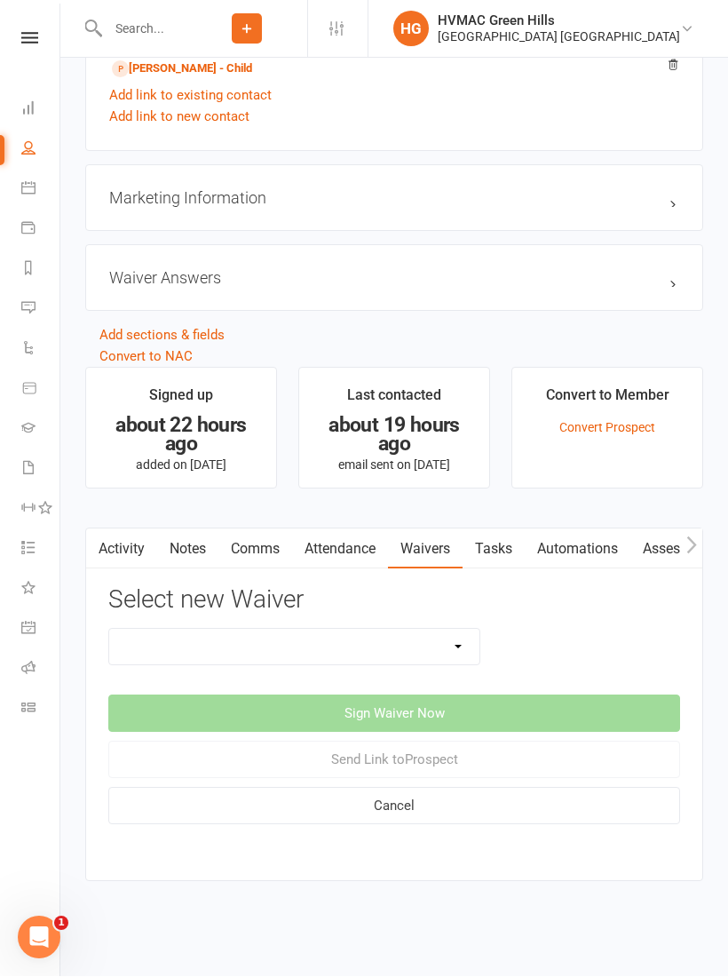
click at [465, 630] on select "3 months free Membership 8 Week Fitness Challenge Basic Membership Form Cancell…" at bounding box center [294, 648] width 370 height 36
select select "5630"
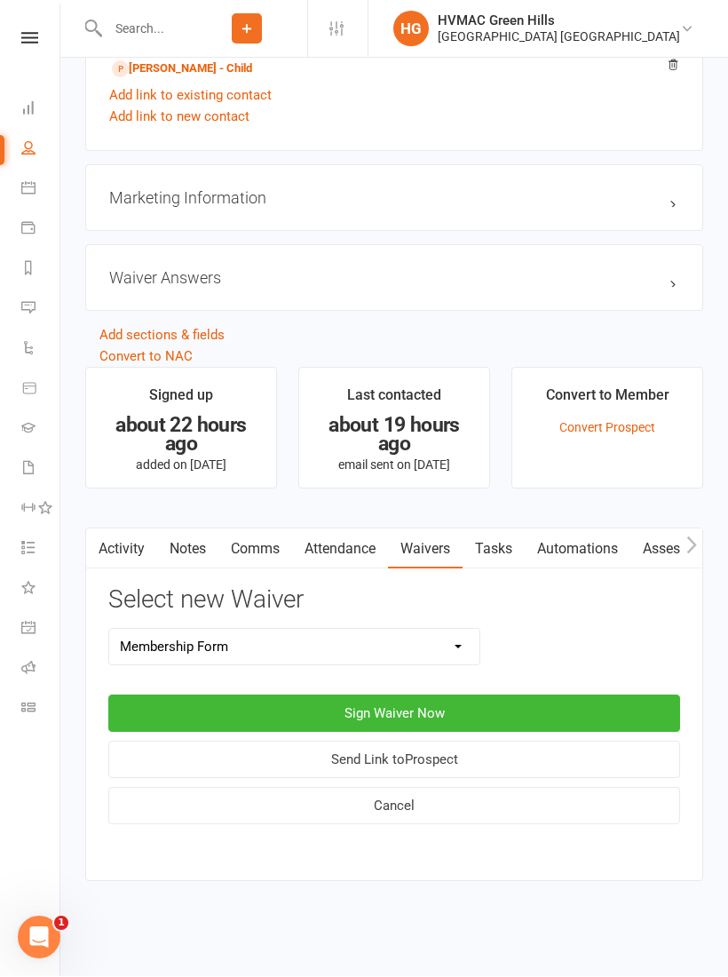
click at [446, 695] on button "Sign Waiver Now" at bounding box center [394, 713] width 572 height 37
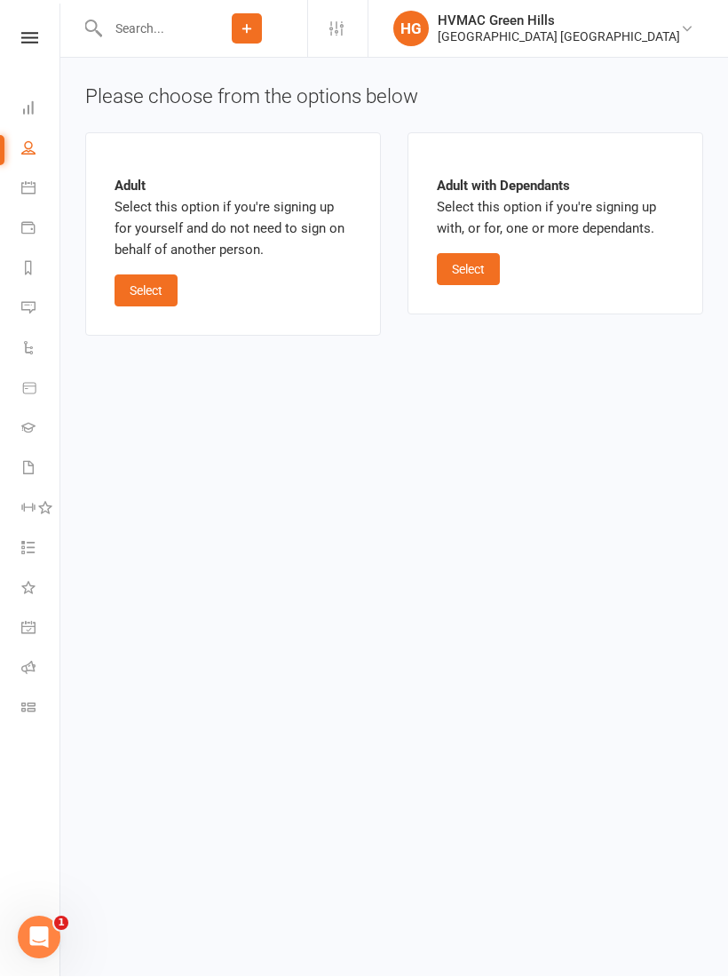
click at [483, 279] on button "Select" at bounding box center [468, 270] width 63 height 32
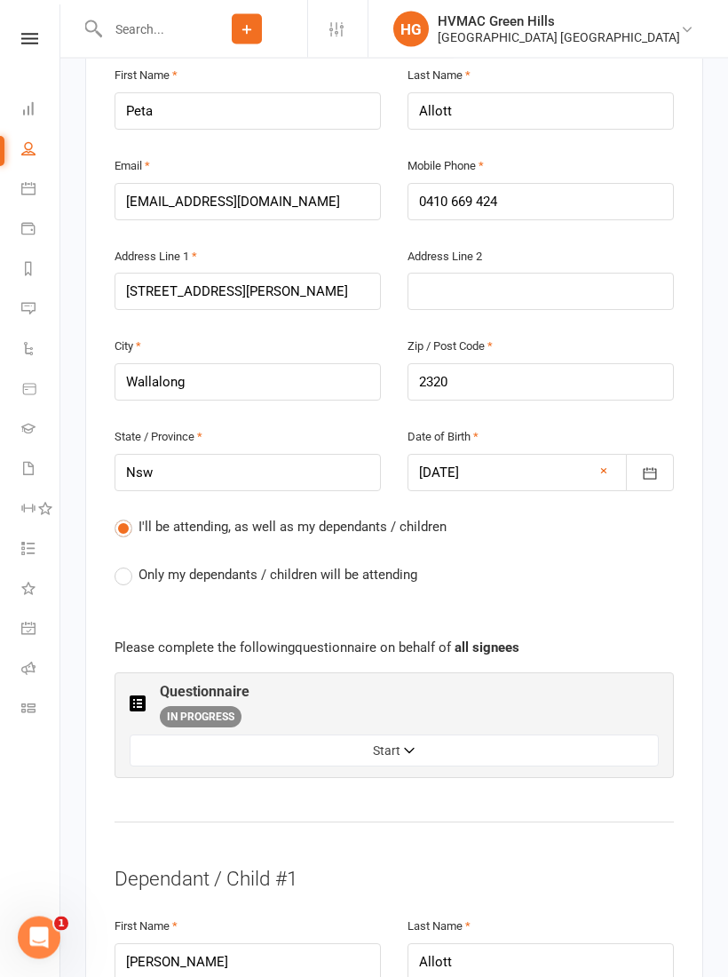
scroll to position [627, 0]
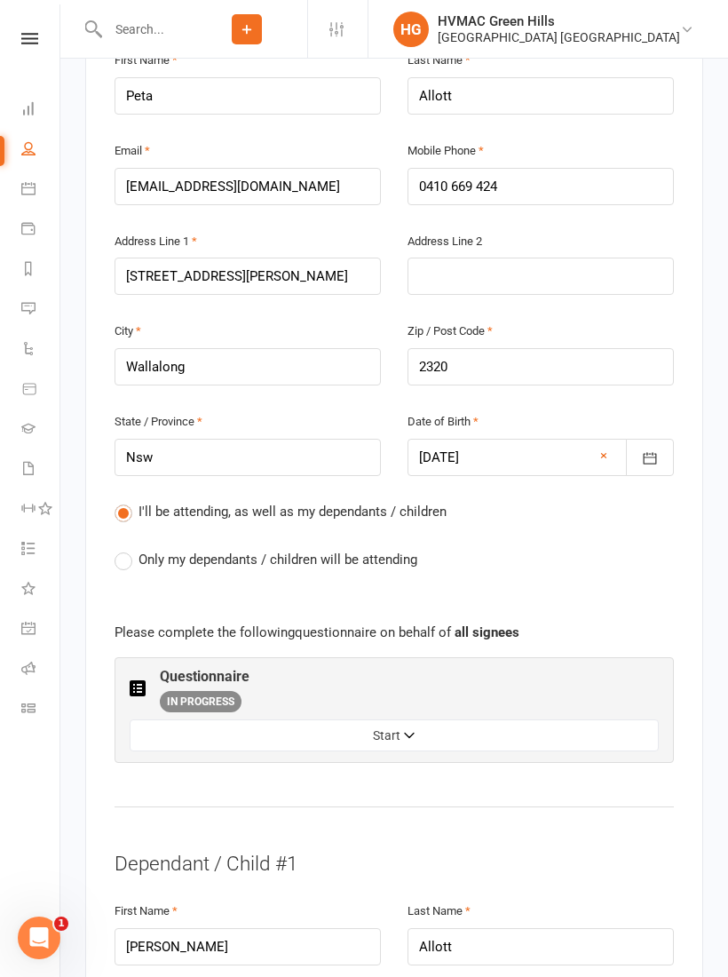
click at [198, 501] on div "I'll be attending, as well as my dependants / children Only my dependants / chi…" at bounding box center [395, 549] width 560 height 96
click at [162, 549] on span "Only my dependants / children will be attending" at bounding box center [278, 558] width 279 height 19
click at [126, 549] on input "Only my dependants / children will be attending" at bounding box center [121, 549] width 12 height 0
radio input "true"
radio input "false"
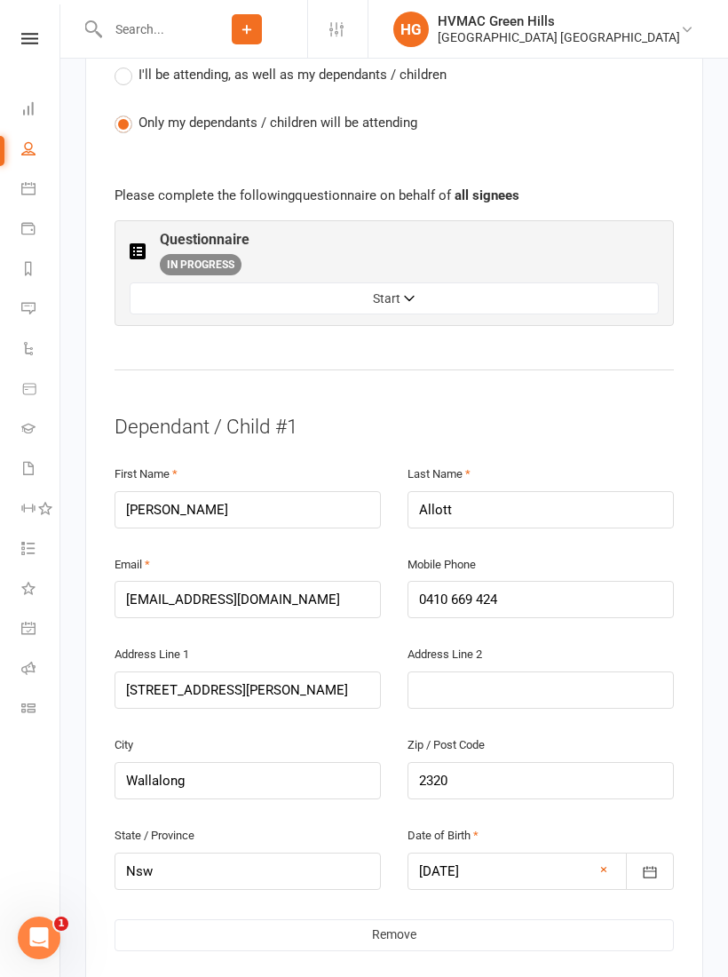
scroll to position [1062, 0]
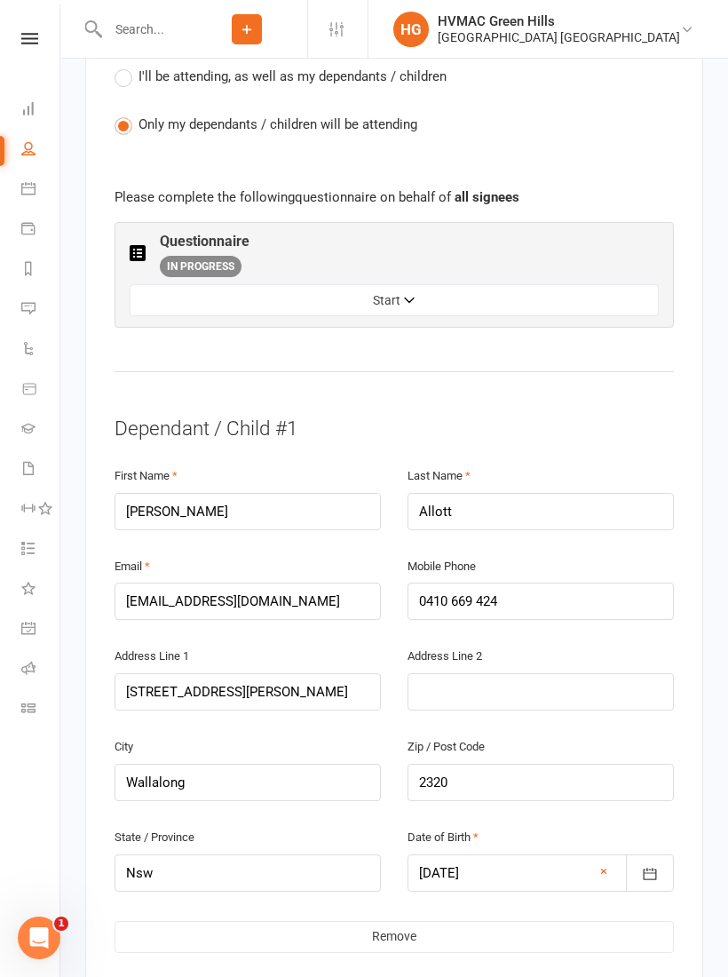
click at [396, 921] on link "Remove" at bounding box center [395, 937] width 560 height 32
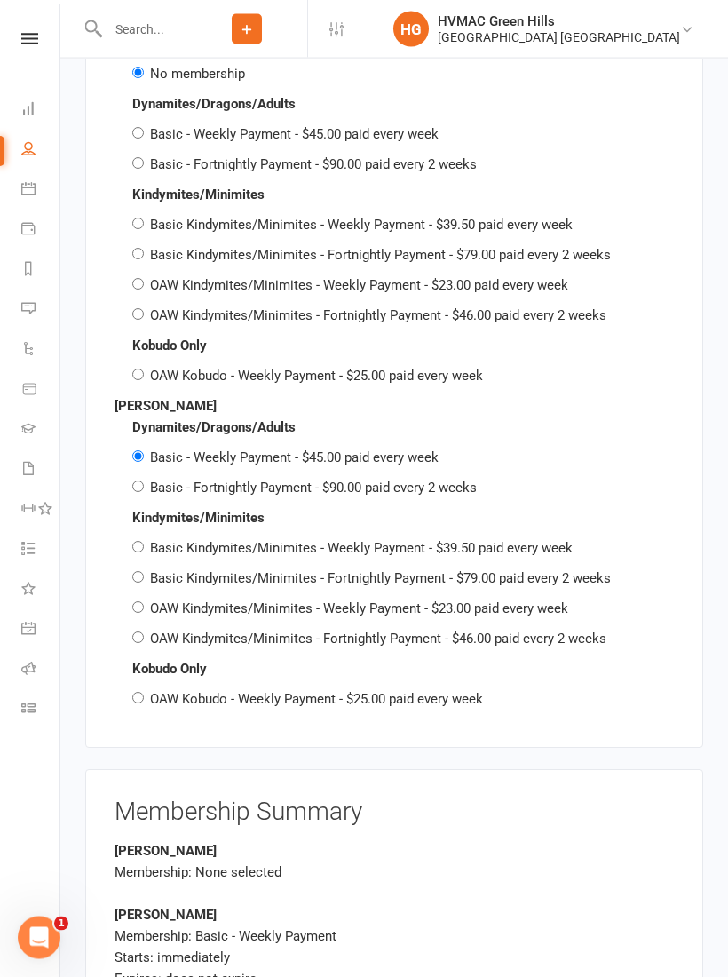
scroll to position [3234, 0]
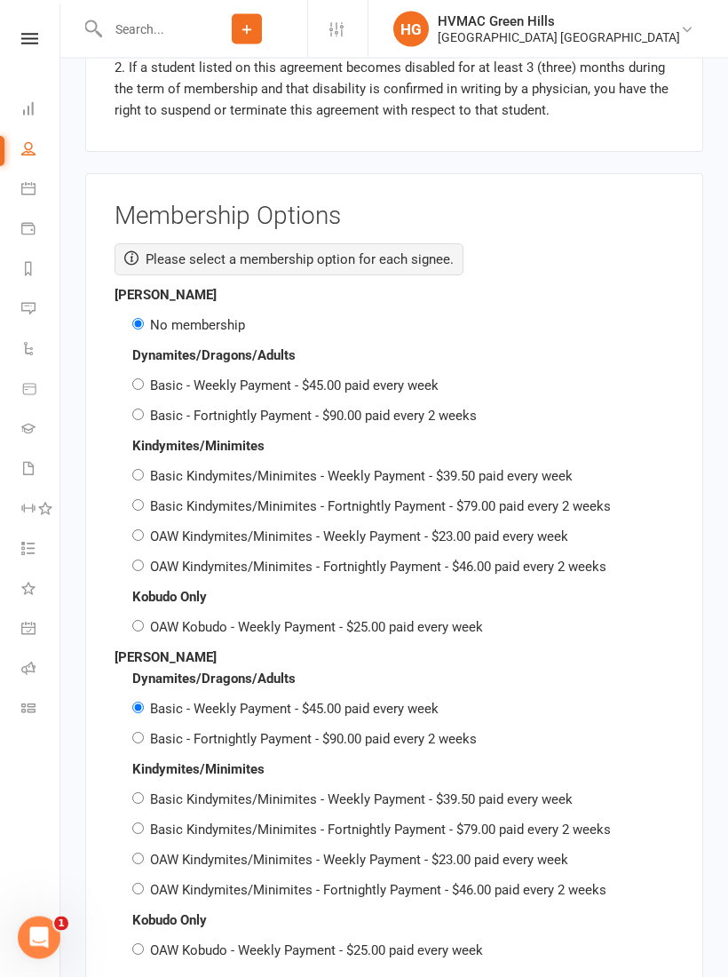
click at [153, 732] on label "Basic - Fortnightly Payment - $90.00 paid every 2 weeks" at bounding box center [313, 740] width 327 height 16
click at [144, 733] on input "Basic - Fortnightly Payment - $90.00 paid every 2 weeks" at bounding box center [138, 739] width 12 height 12
radio input "true"
radio input "false"
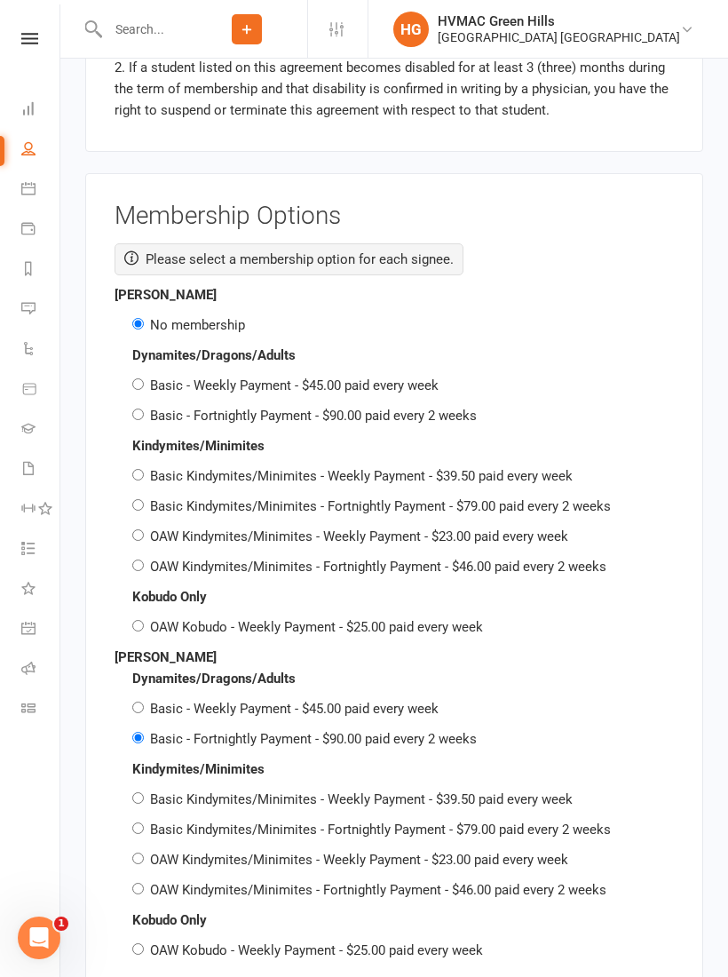
click at [137, 732] on input "Basic - Fortnightly Payment - $90.00 paid every 2 weeks" at bounding box center [138, 738] width 12 height 12
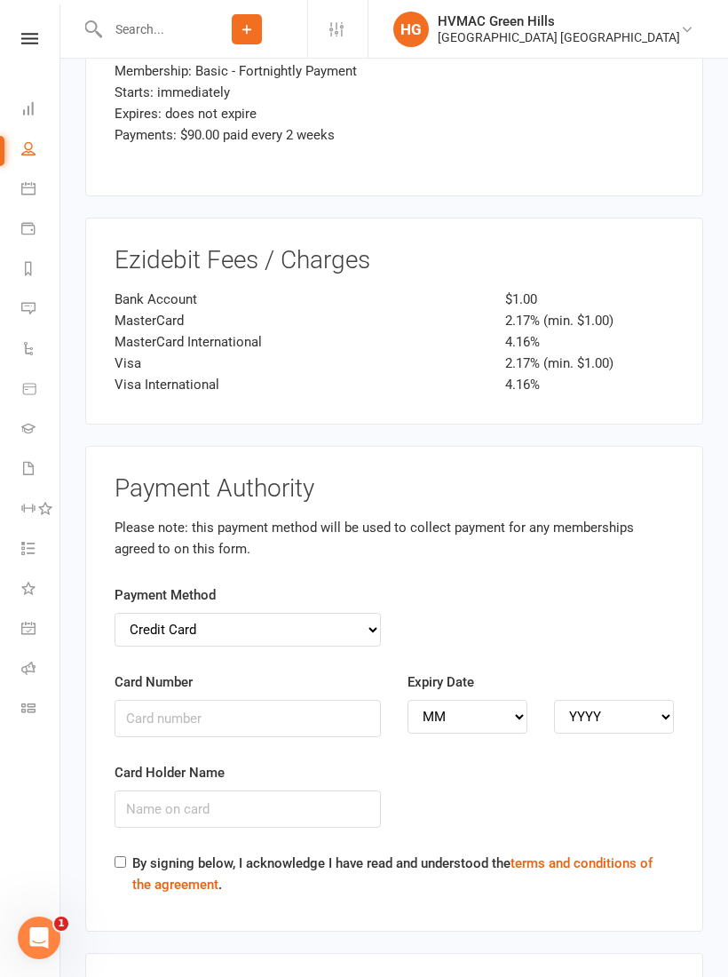
scroll to position [4100, 0]
click at [355, 614] on select "Credit Card Bank Account" at bounding box center [248, 631] width 266 height 34
select select "bank_account"
click at [234, 700] on input "BSB" at bounding box center [248, 718] width 266 height 37
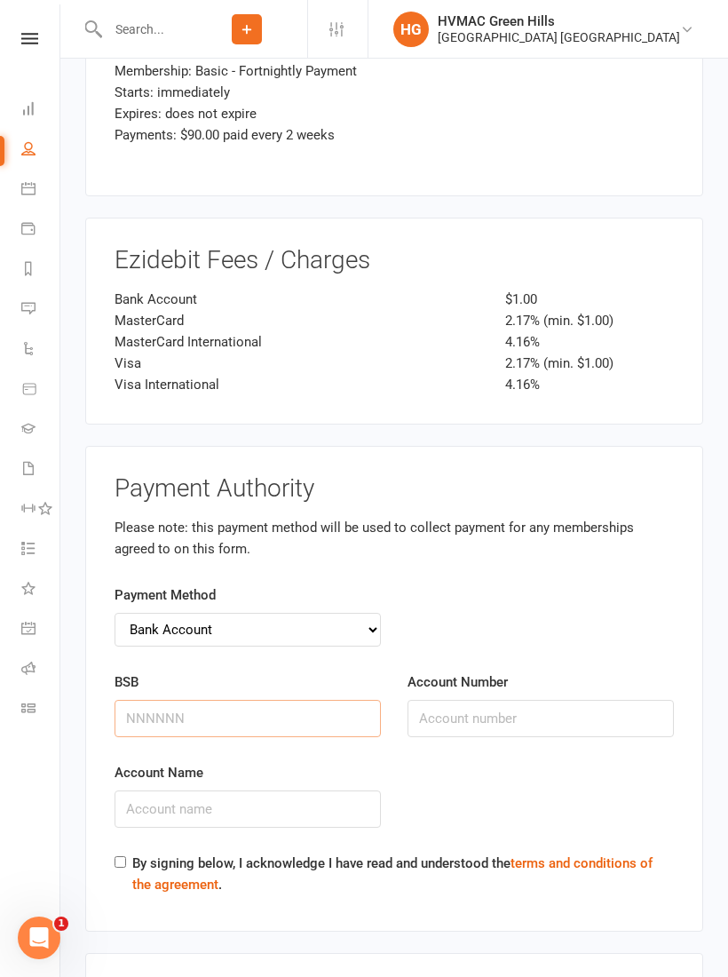
scroll to position [4100, 0]
type input "923100"
click at [478, 701] on input "Account Number" at bounding box center [541, 719] width 266 height 37
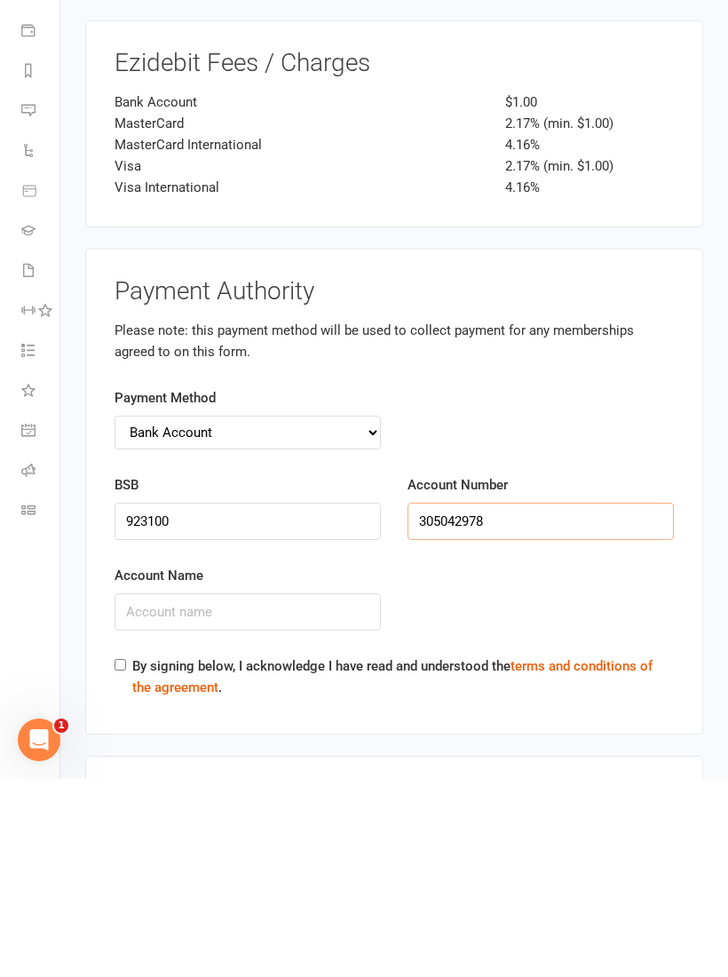
type input "305042978"
click at [317, 791] on input "Account Name" at bounding box center [248, 809] width 266 height 37
type input "PETA Allott"
click at [125, 857] on input "By signing below, I acknowledge I have read and understood the terms and condit…" at bounding box center [121, 863] width 12 height 12
checkbox input "true"
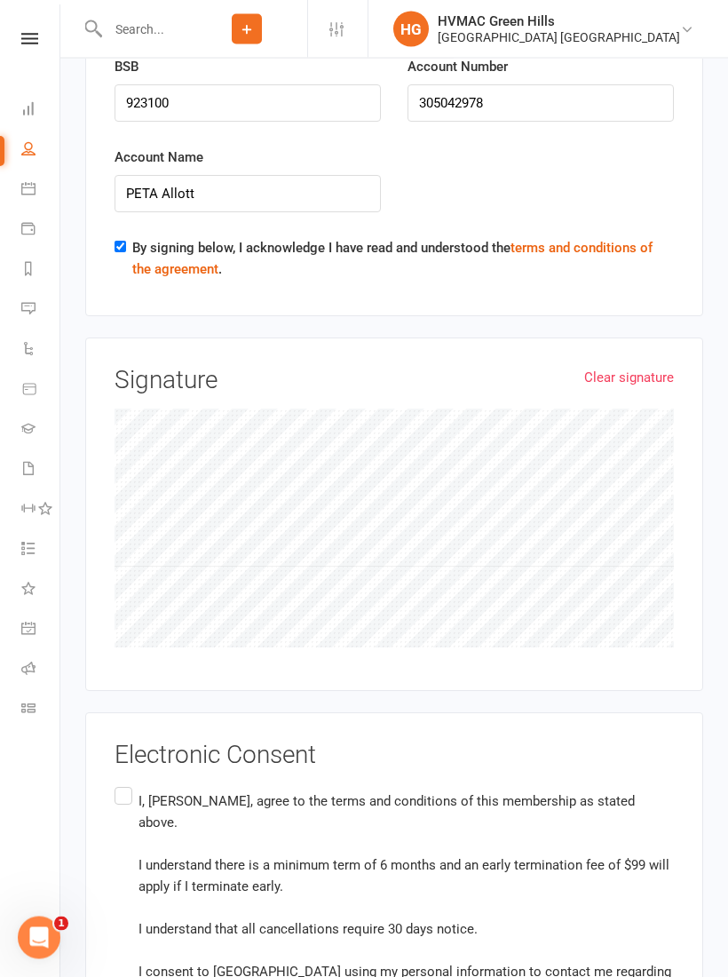
scroll to position [4717, 0]
click at [125, 782] on label "I, [PERSON_NAME], agree to the terms and conditions of this membership as state…" at bounding box center [395, 895] width 560 height 226
click at [125, 782] on input "I, [PERSON_NAME], agree to the terms and conditions of this membership as state…" at bounding box center [121, 782] width 12 height 0
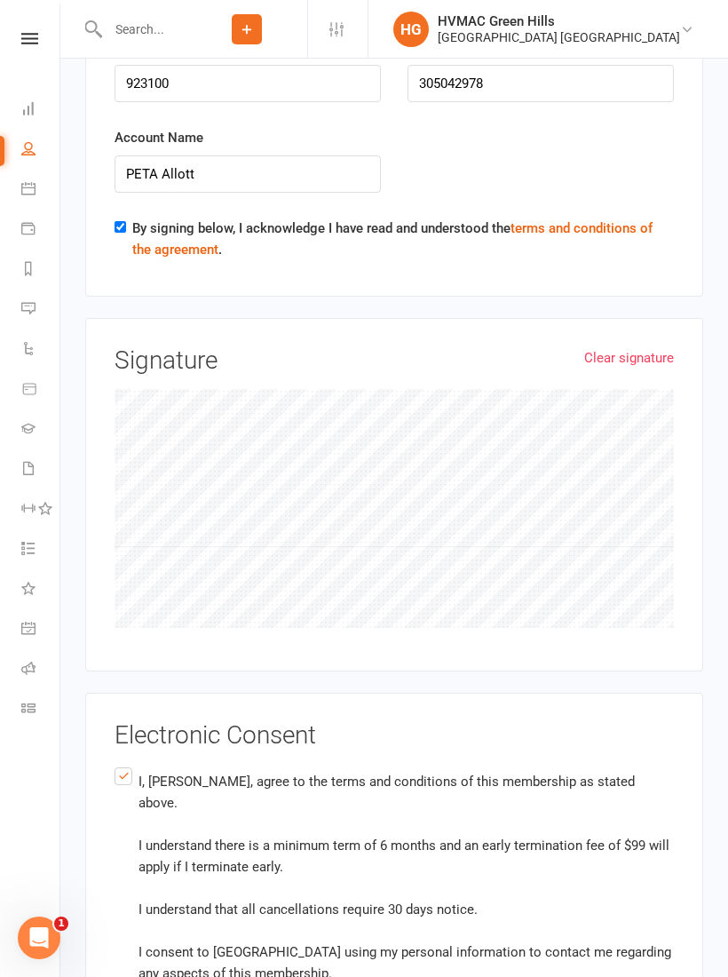
scroll to position [4775, 0]
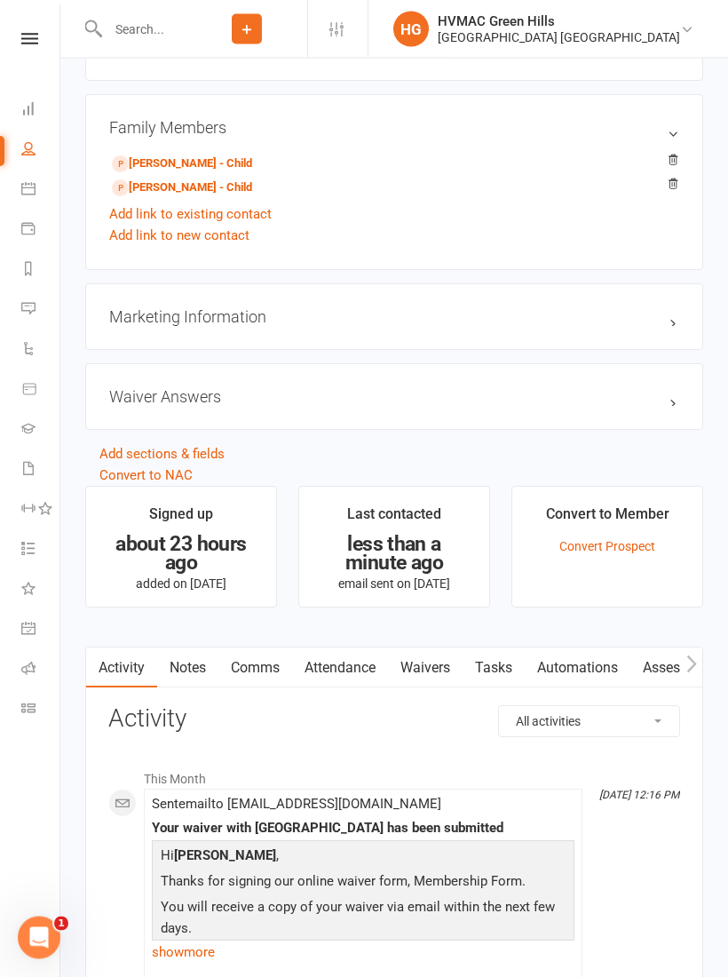
scroll to position [1197, 0]
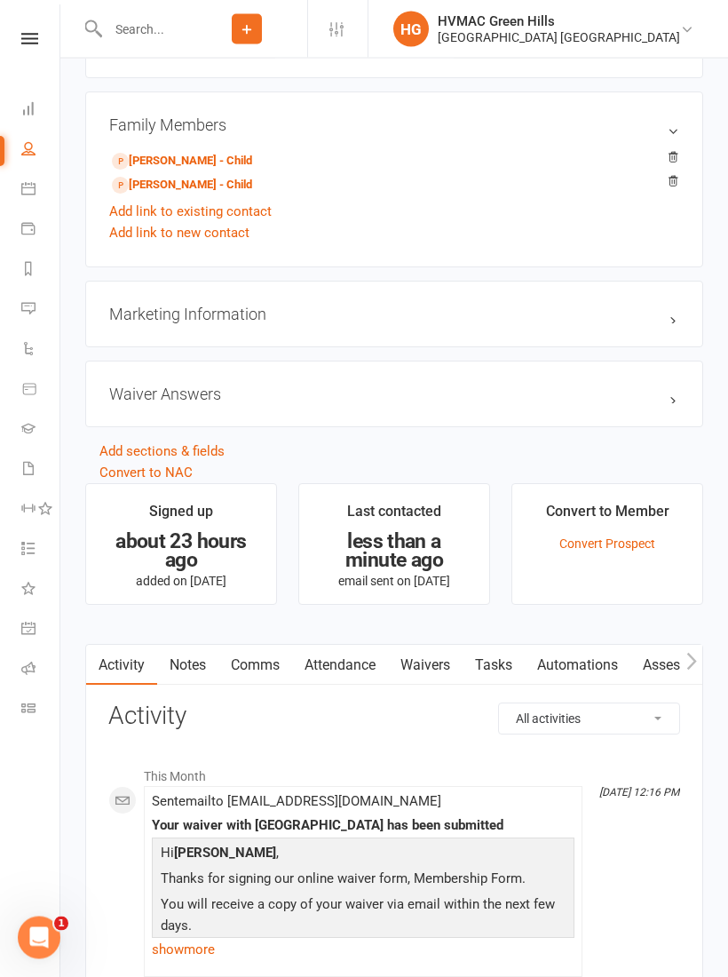
click at [40, 37] on link at bounding box center [29, 39] width 63 height 12
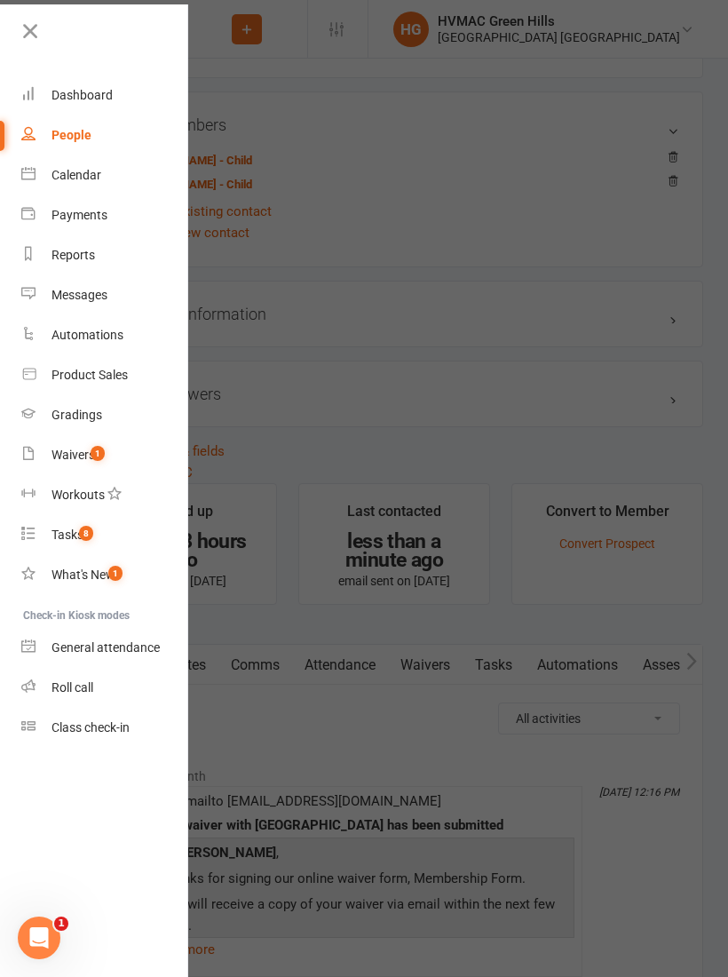
click at [71, 446] on link "Waivers 1" at bounding box center [105, 455] width 168 height 40
select select "100"
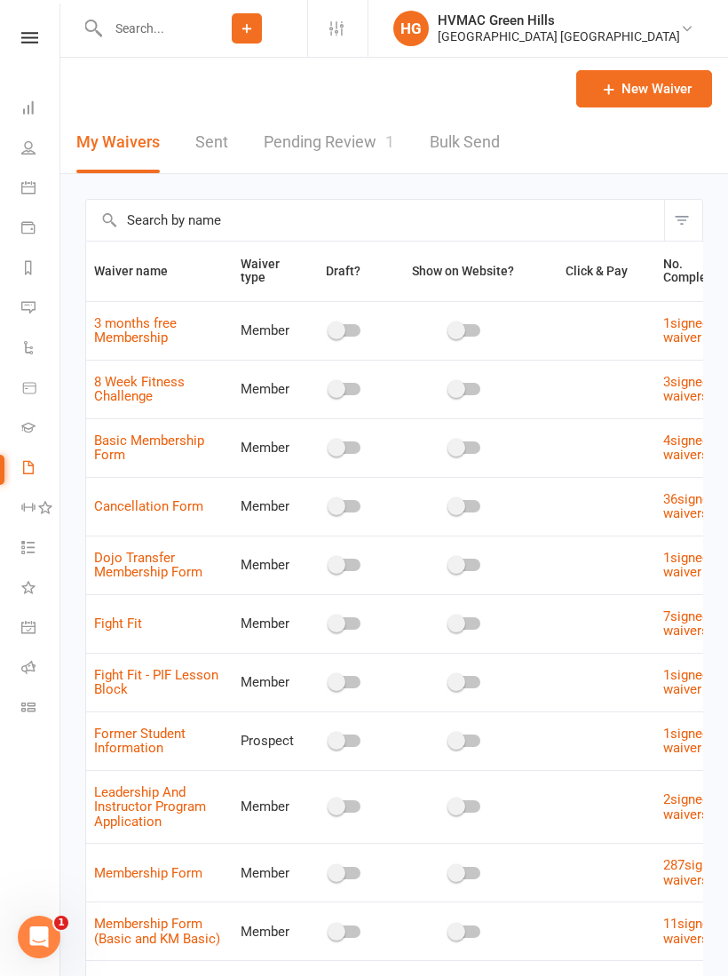
scroll to position [1, 0]
click at [349, 137] on link "Pending Review 1" at bounding box center [329, 142] width 131 height 61
select select "100"
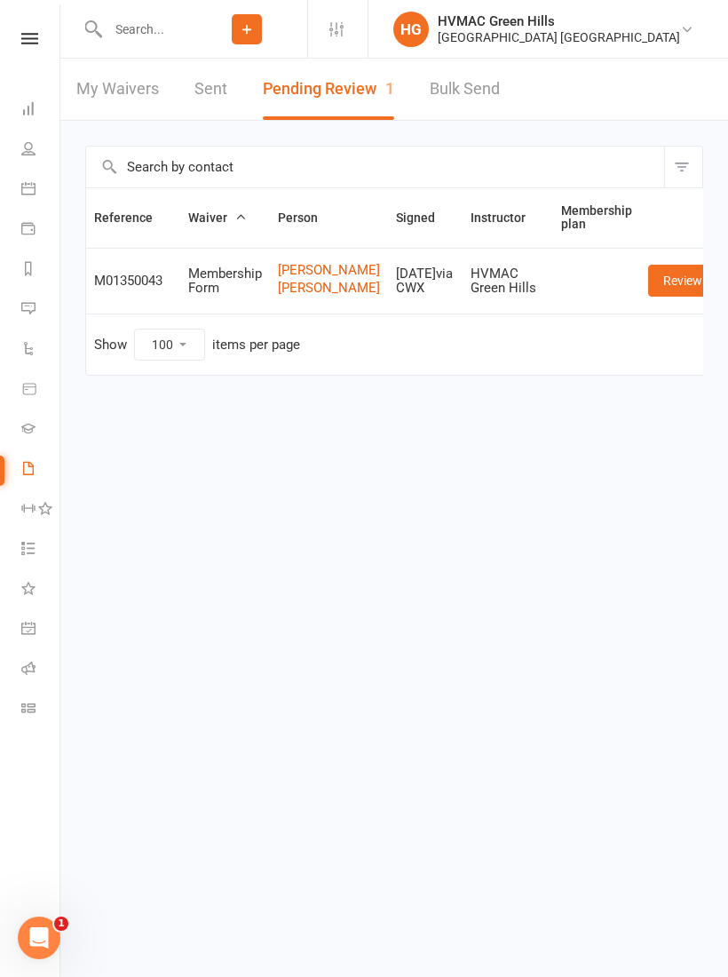
click at [678, 293] on link "Review" at bounding box center [682, 281] width 69 height 32
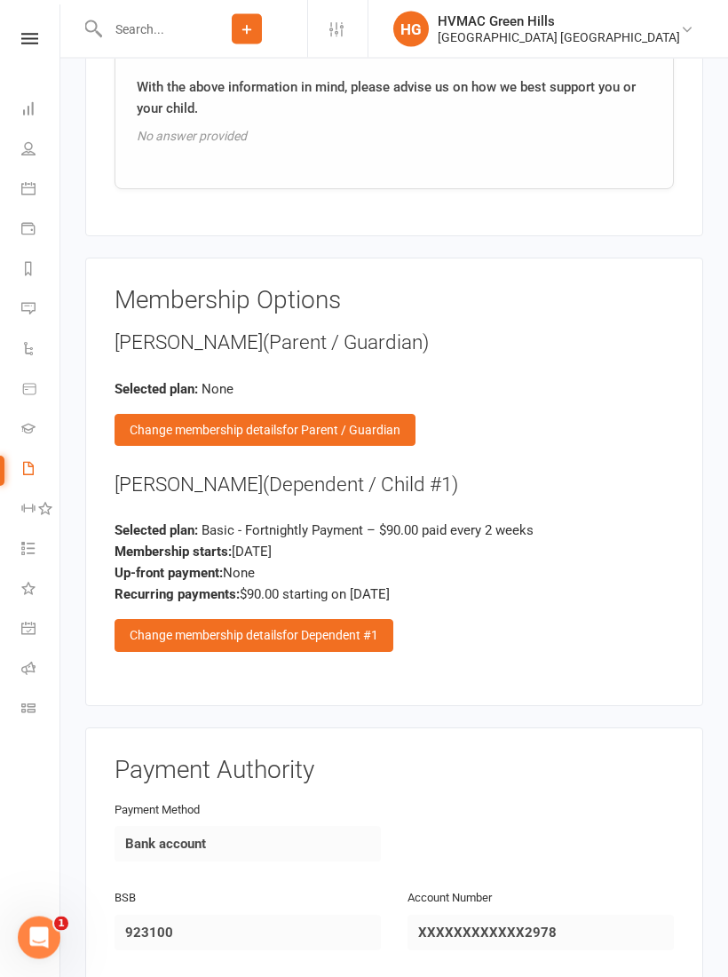
scroll to position [2298, 0]
click at [322, 619] on div "Change membership details for Dependent #1" at bounding box center [254, 635] width 279 height 32
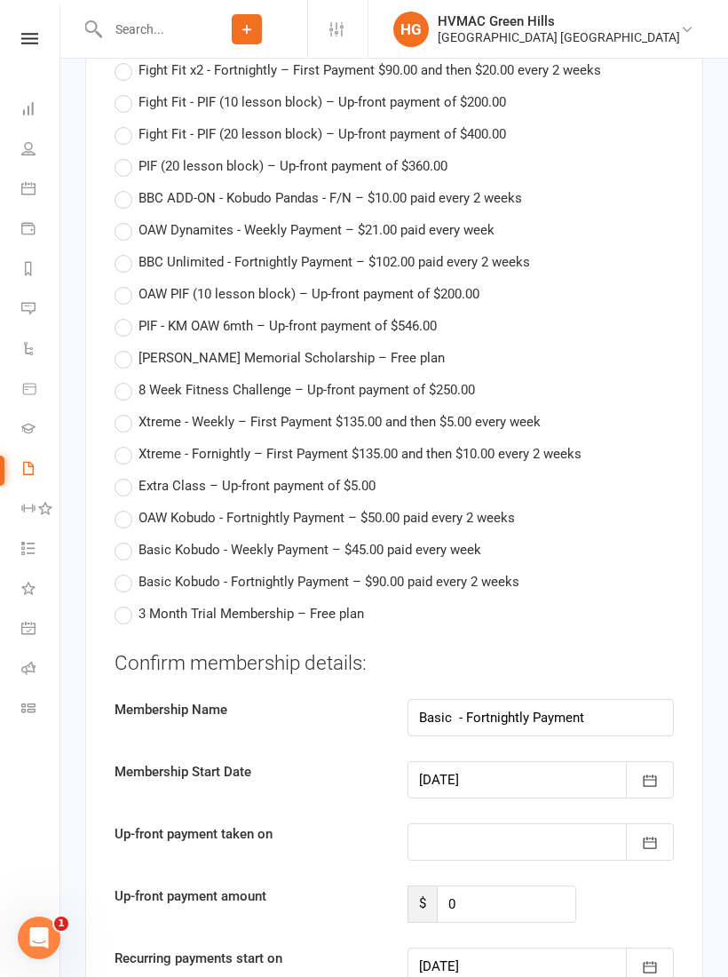
scroll to position [3967, 0]
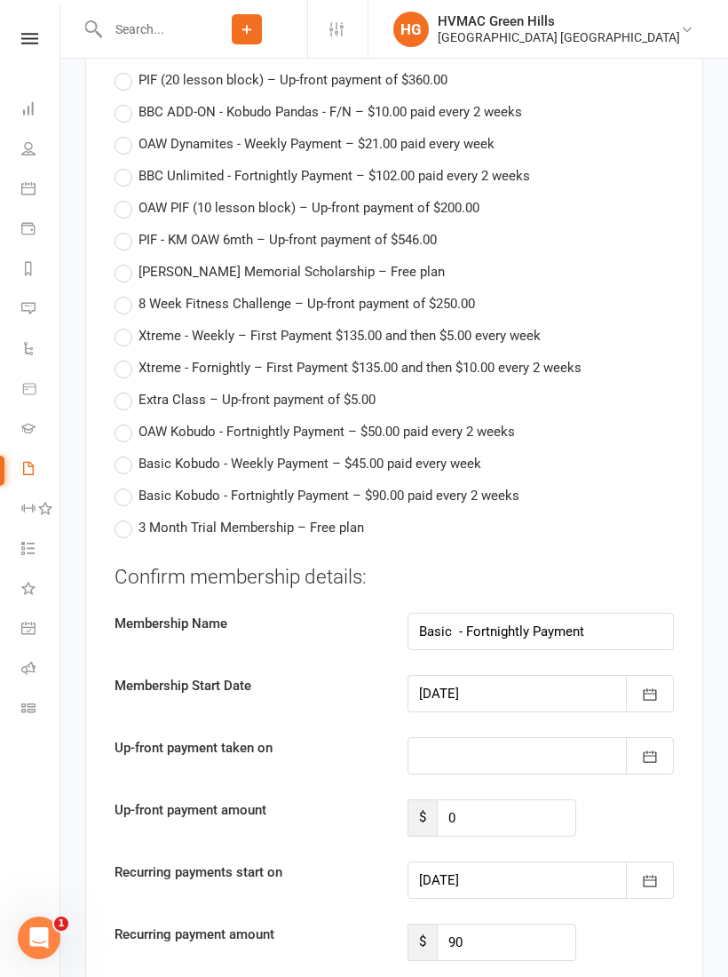
click at [641, 675] on button "button" at bounding box center [650, 693] width 48 height 37
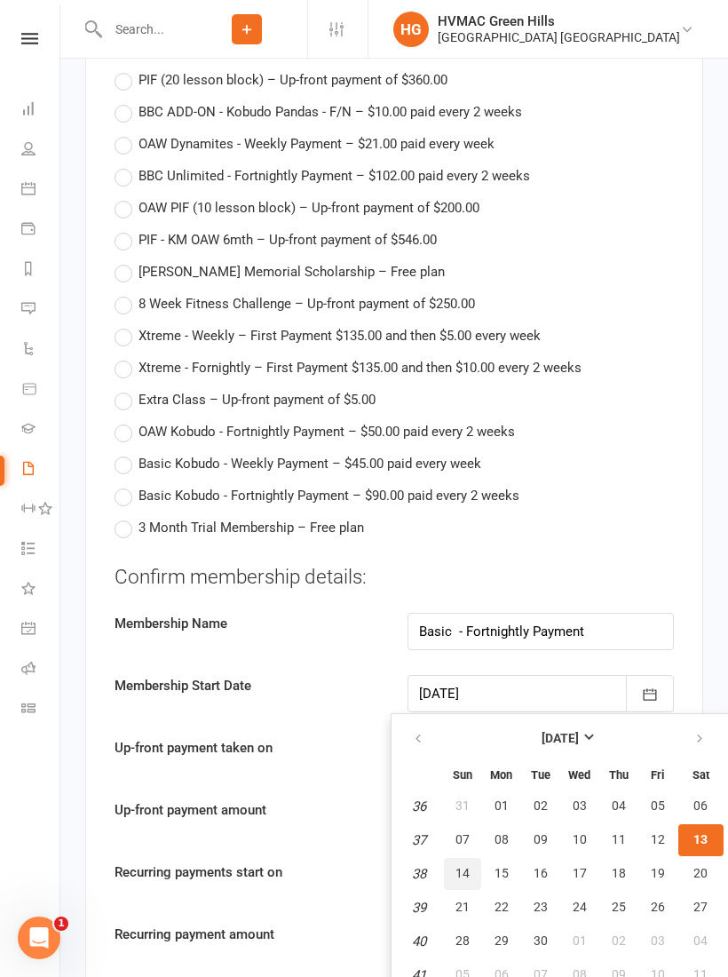
click at [468, 866] on span "14" at bounding box center [463, 873] width 14 height 14
type input "[DATE]"
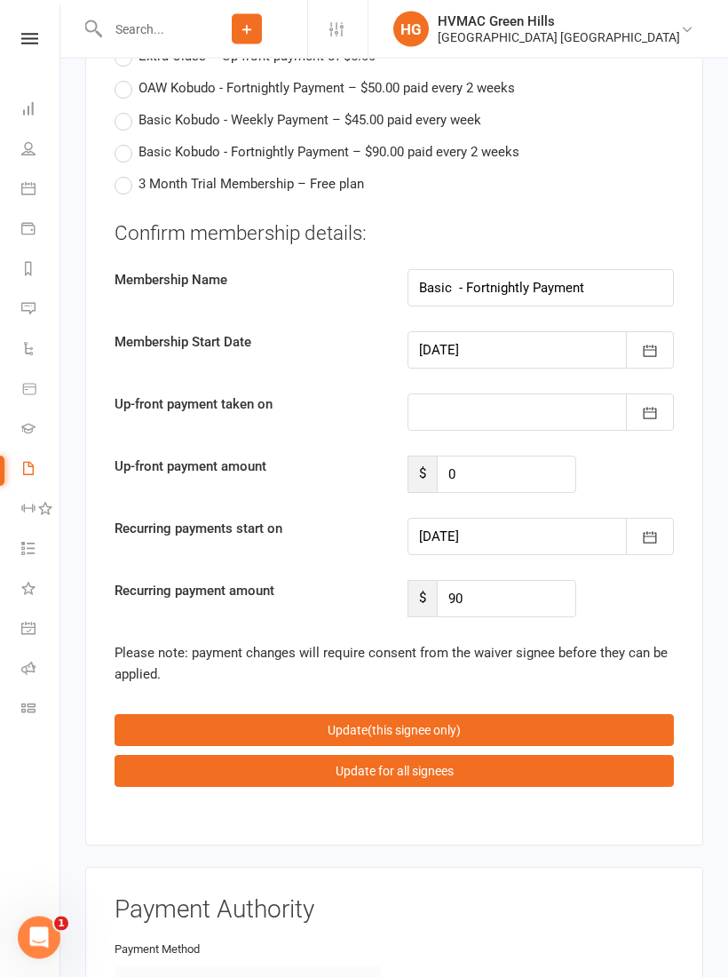
scroll to position [4314, 0]
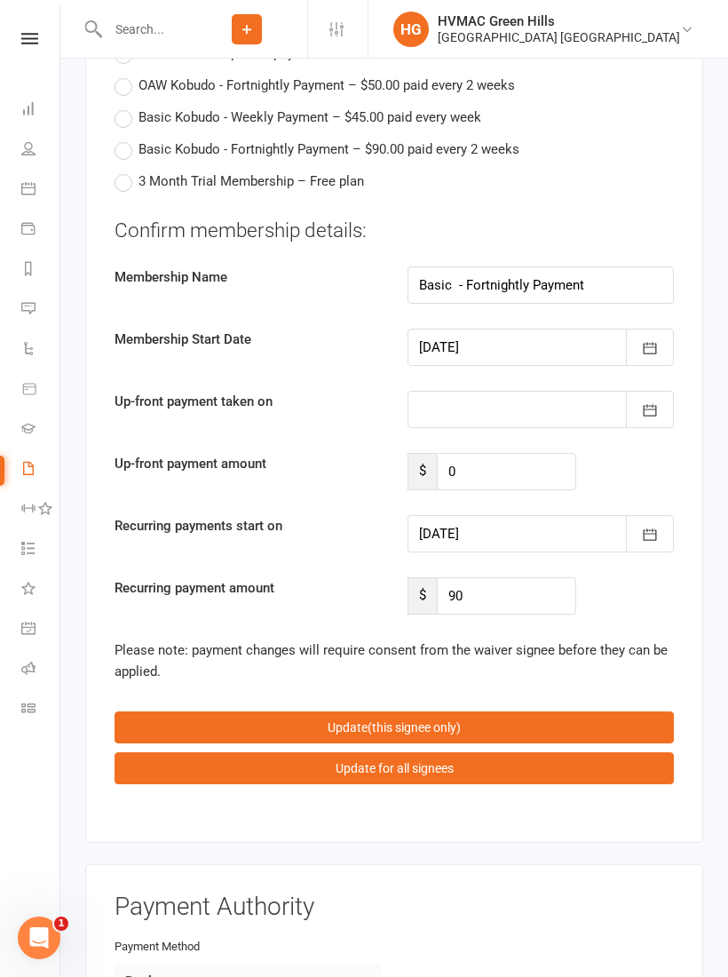
click at [664, 545] on fieldset "Confirm membership details: Membership Name Basic - Fortnightly Payment Members…" at bounding box center [395, 503] width 560 height 572
click at [659, 515] on button "button" at bounding box center [650, 533] width 48 height 37
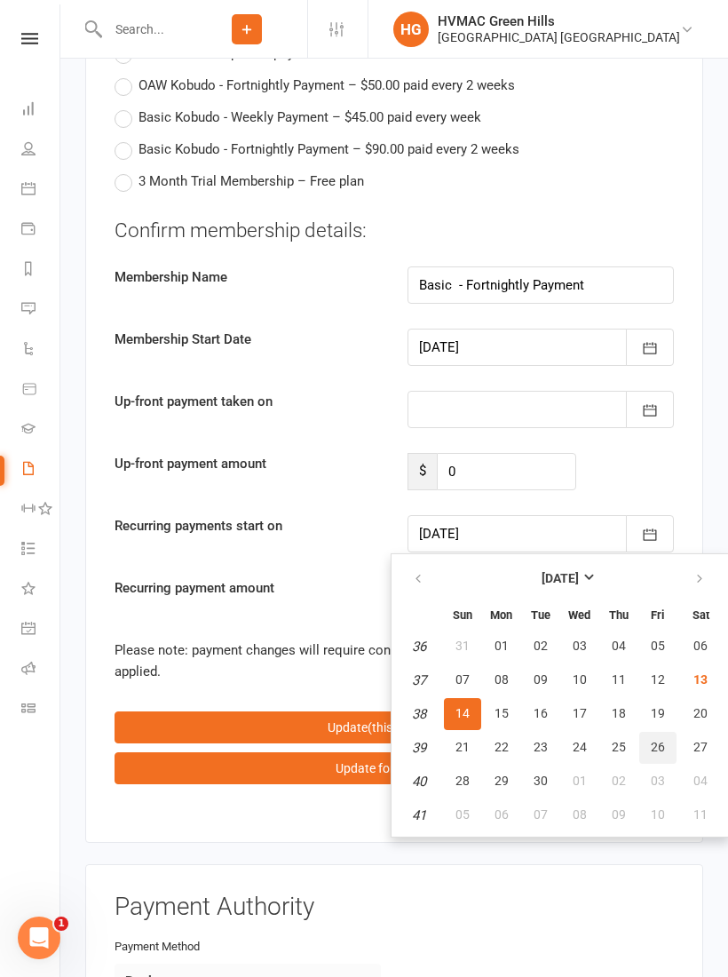
click at [654, 740] on span "26" at bounding box center [658, 747] width 14 height 14
type input "[DATE]"
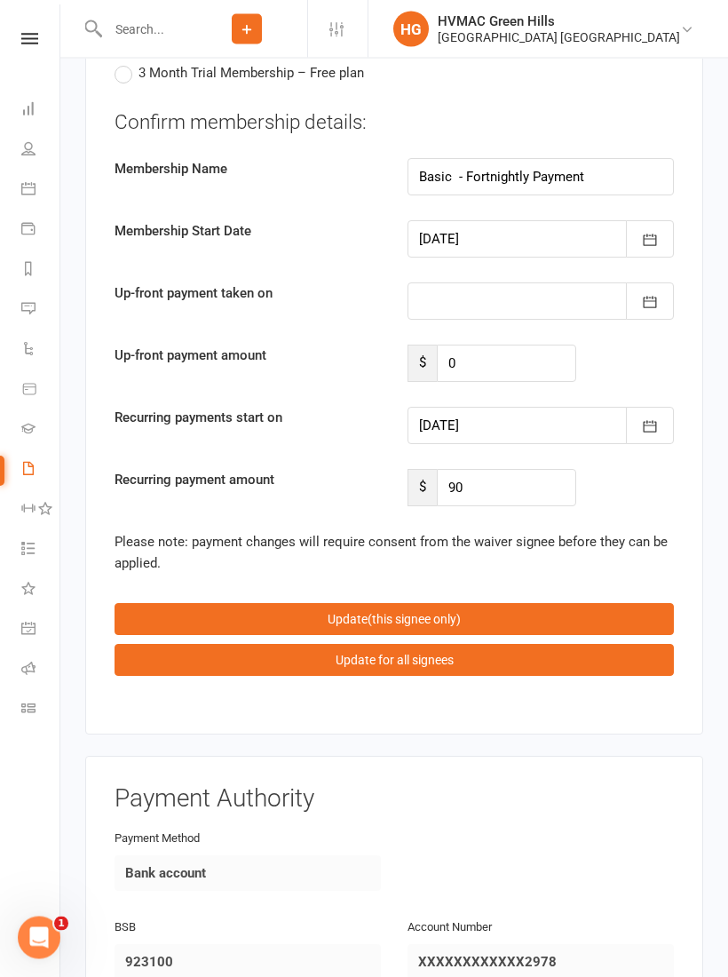
scroll to position [4424, 0]
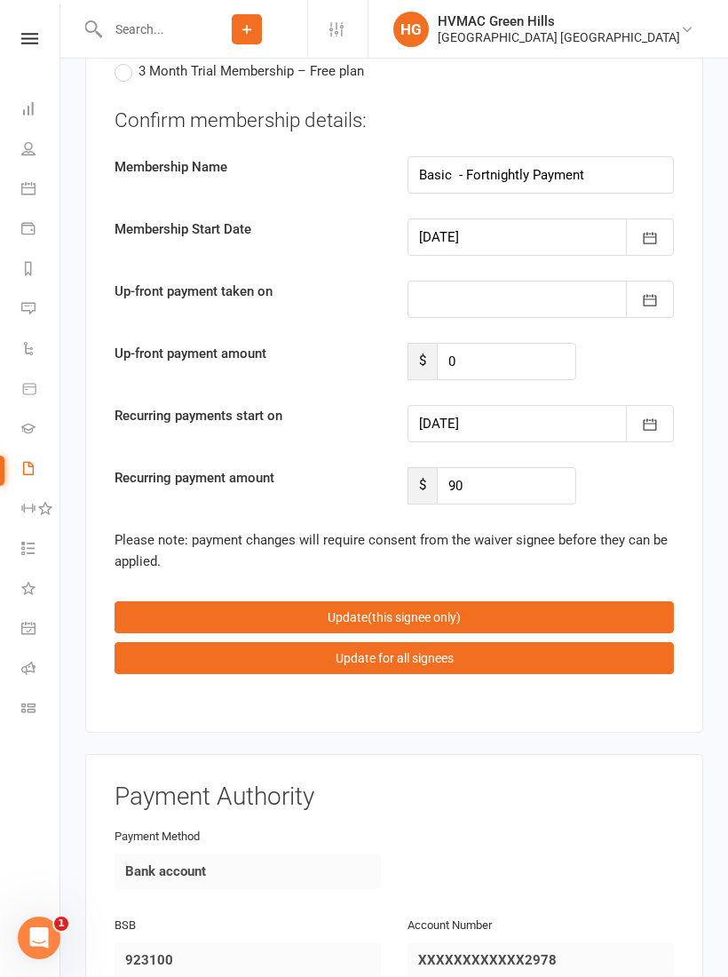
click at [661, 405] on button "button" at bounding box center [650, 423] width 48 height 37
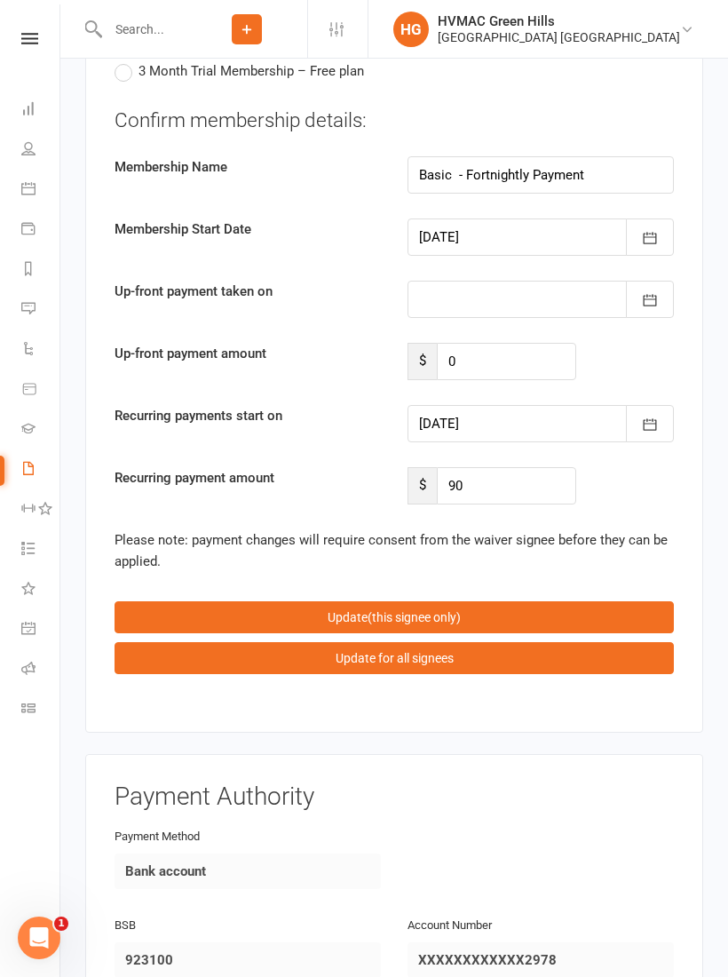
click at [472, 601] on button "Update (this signee only)" at bounding box center [395, 617] width 560 height 32
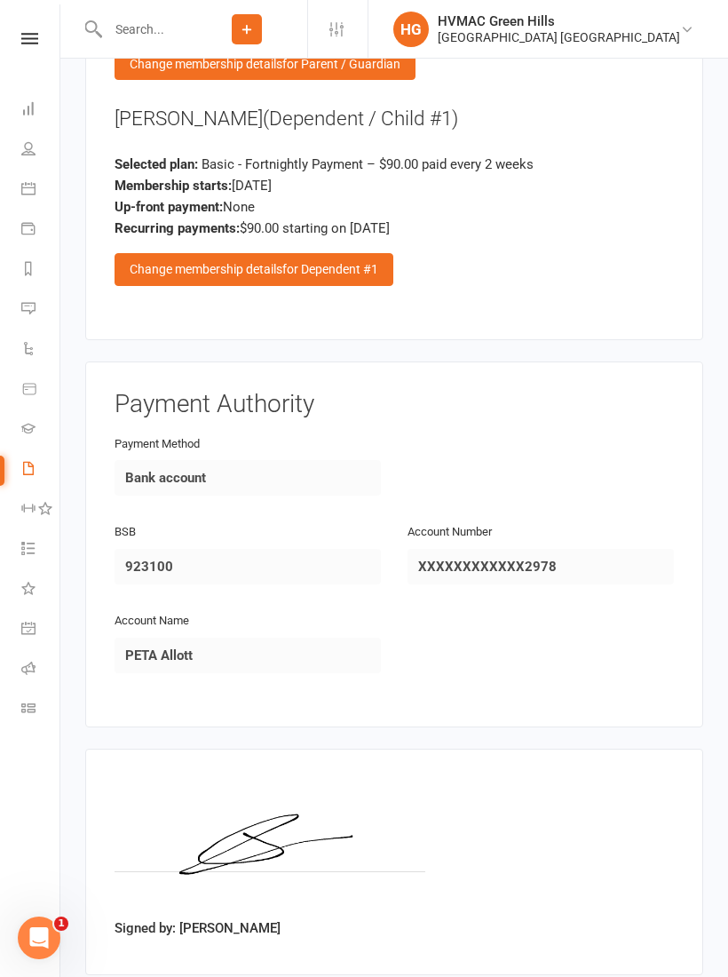
scroll to position [2664, 0]
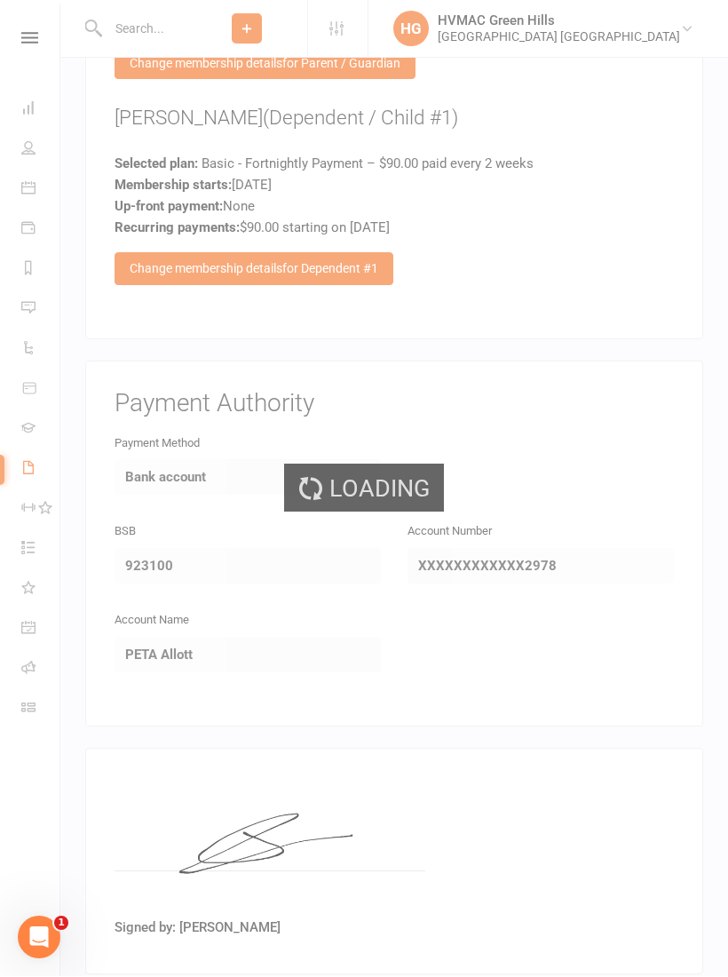
select select "100"
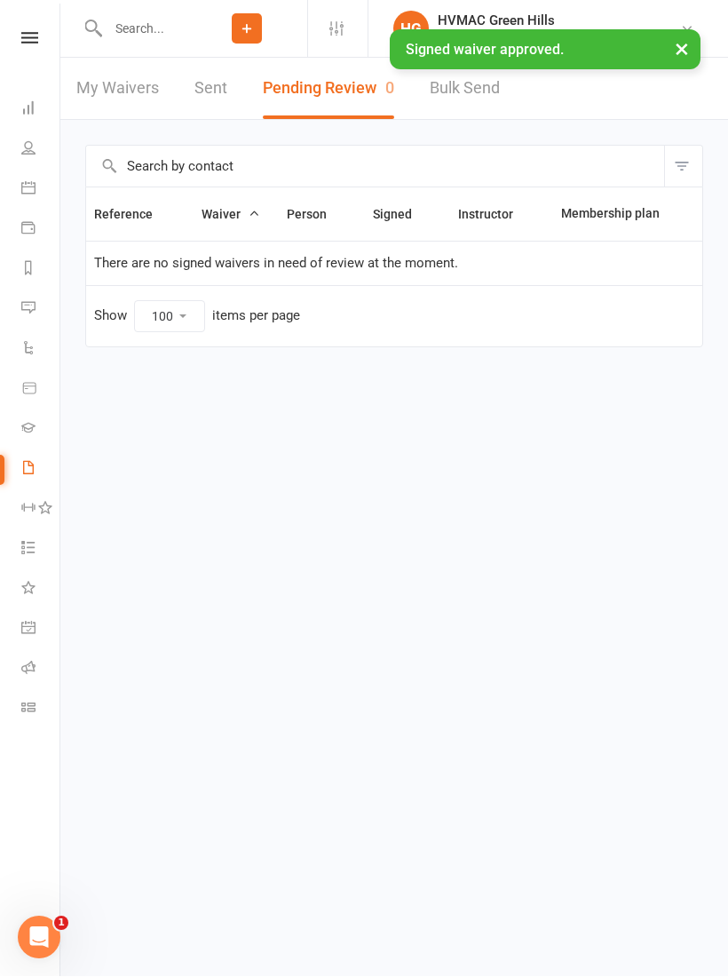
click at [128, 23] on input "text" at bounding box center [144, 29] width 84 height 25
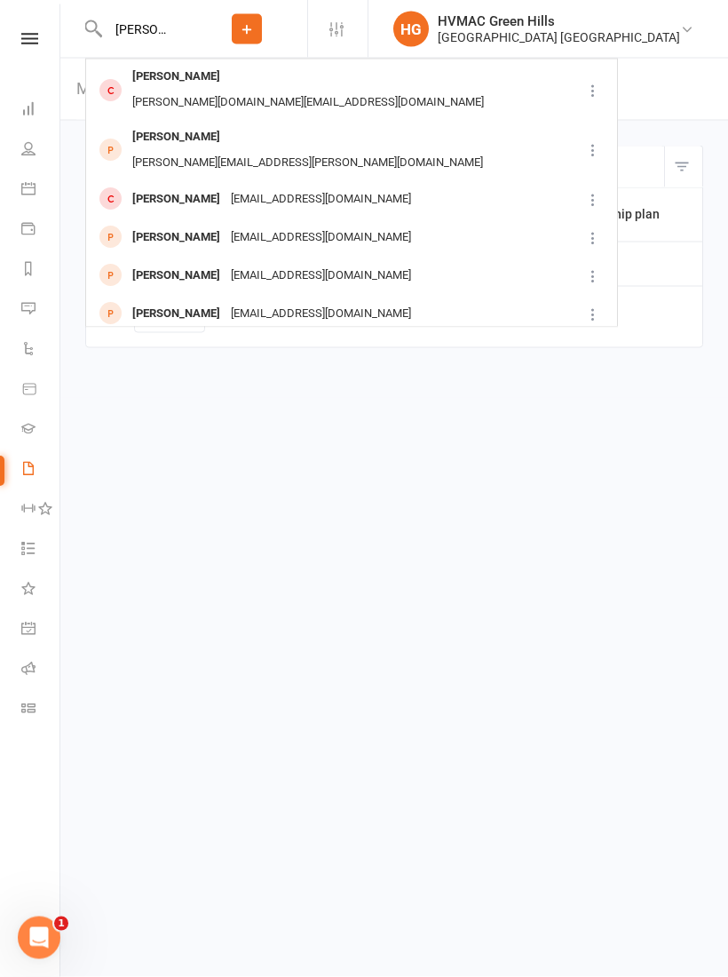
type input "[PERSON_NAME]"
click at [268, 187] on div "[EMAIL_ADDRESS][DOMAIN_NAME]" at bounding box center [321, 200] width 191 height 26
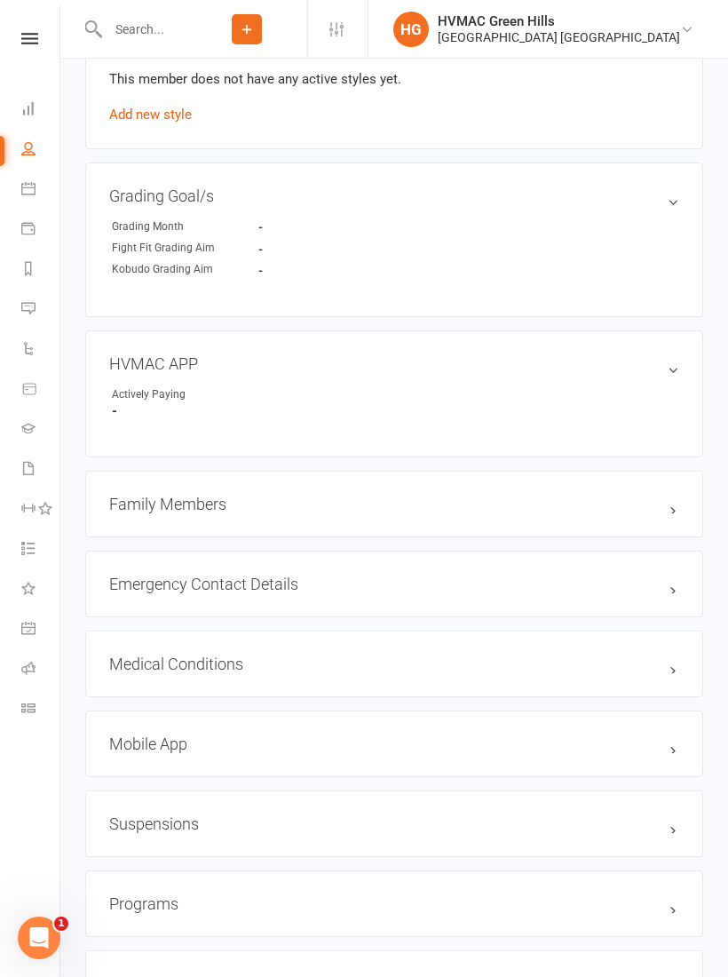
scroll to position [1158, 0]
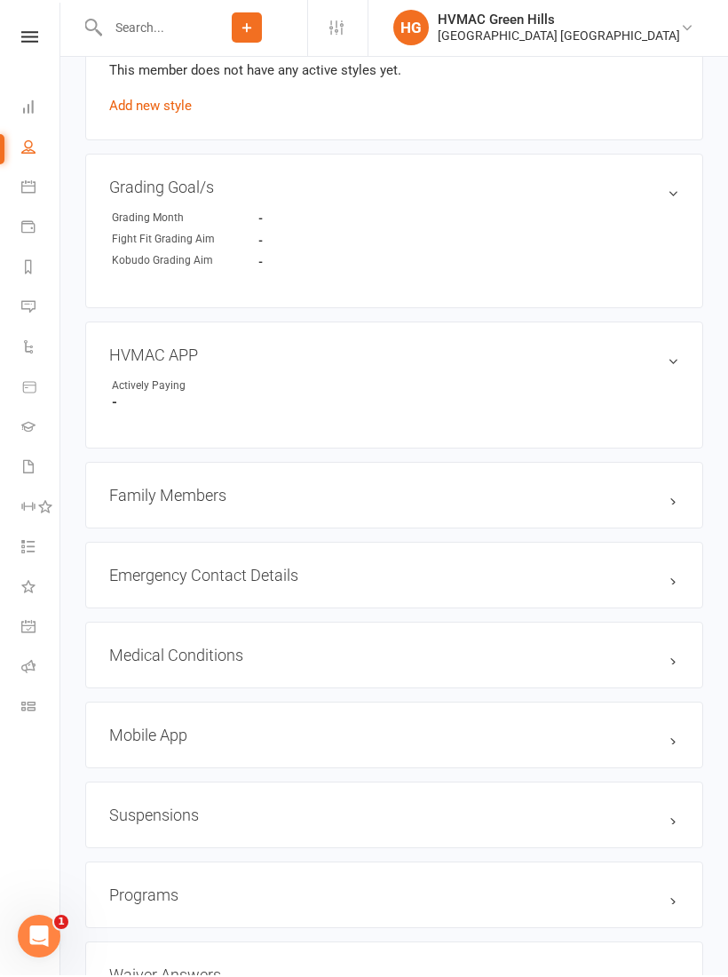
click at [163, 736] on h3 "Mobile App" at bounding box center [394, 736] width 570 height 19
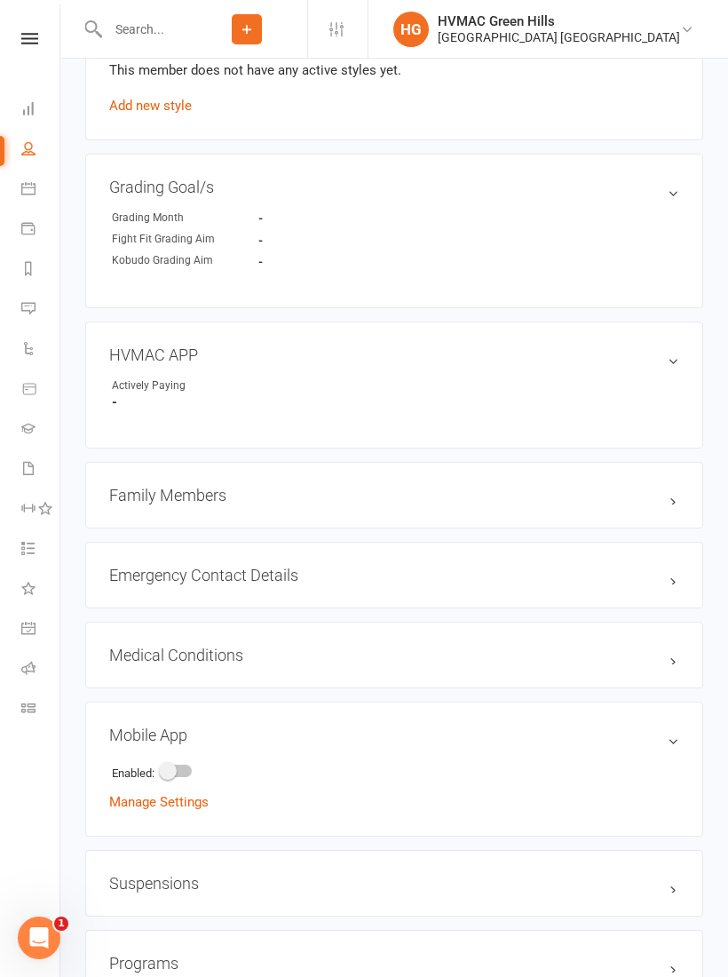
click at [180, 774] on div at bounding box center [177, 771] width 30 height 12
click at [162, 768] on input "checkbox" at bounding box center [162, 768] width 0 height 0
checkbox input "true"
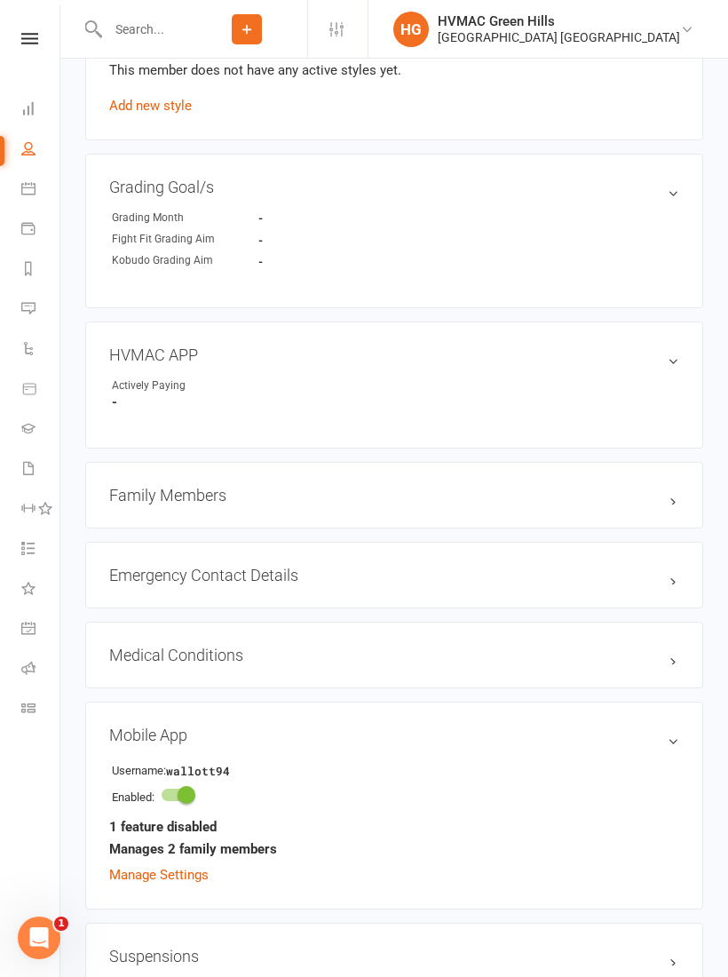
click at [180, 838] on strong "1 feature disabled" at bounding box center [162, 826] width 107 height 21
click at [187, 883] on link "Manage Settings" at bounding box center [158, 875] width 99 height 16
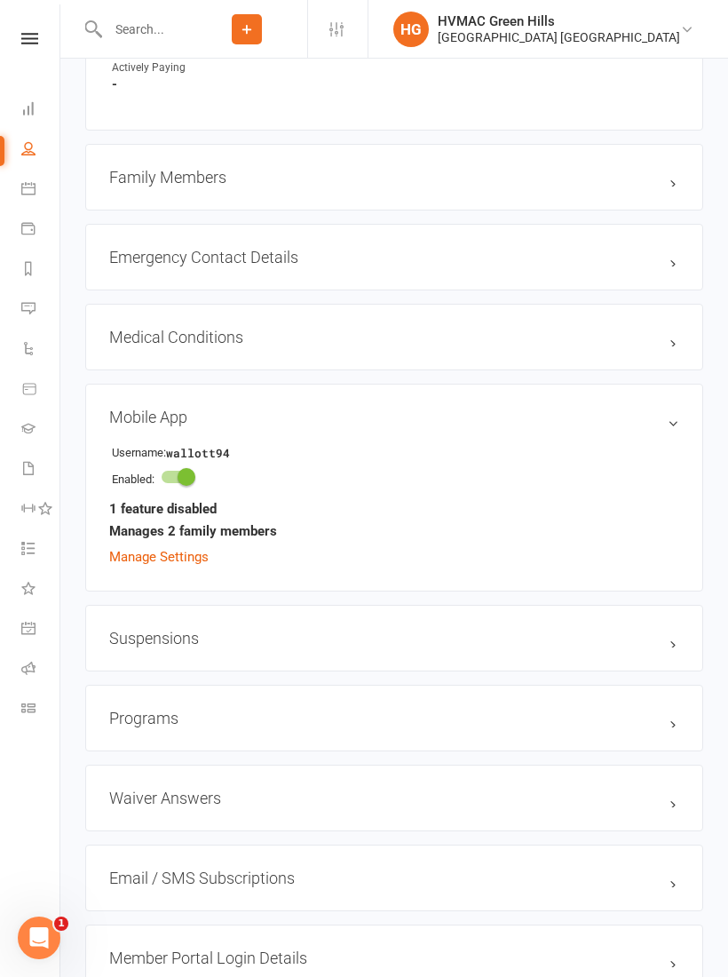
scroll to position [2610, 0]
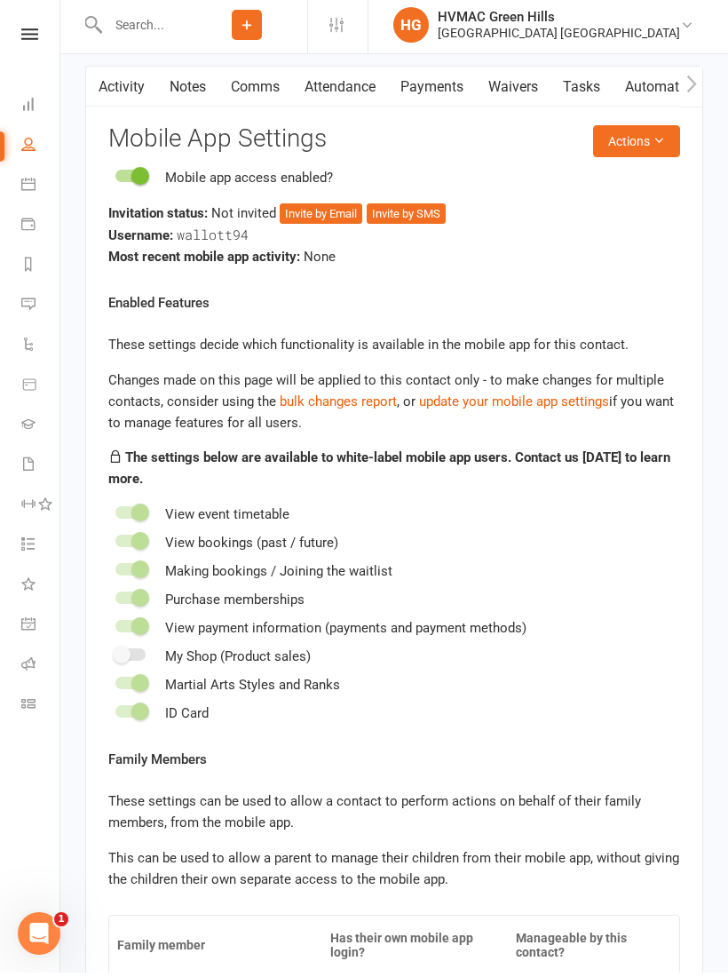
click at [316, 226] on button "Invite by Email" at bounding box center [321, 218] width 83 height 21
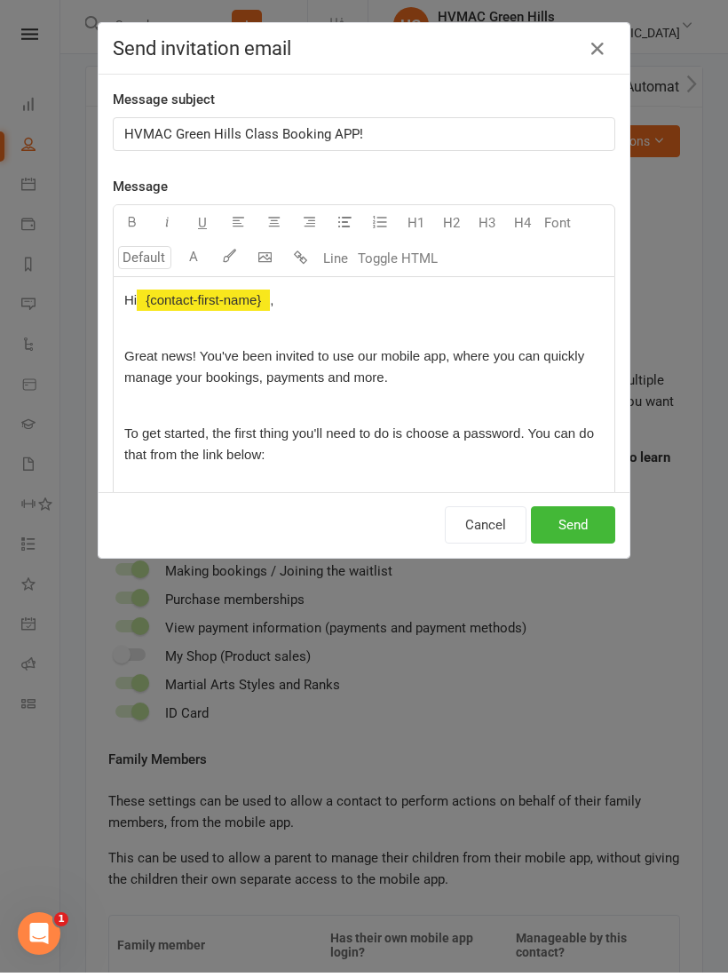
scroll to position [2615, 0]
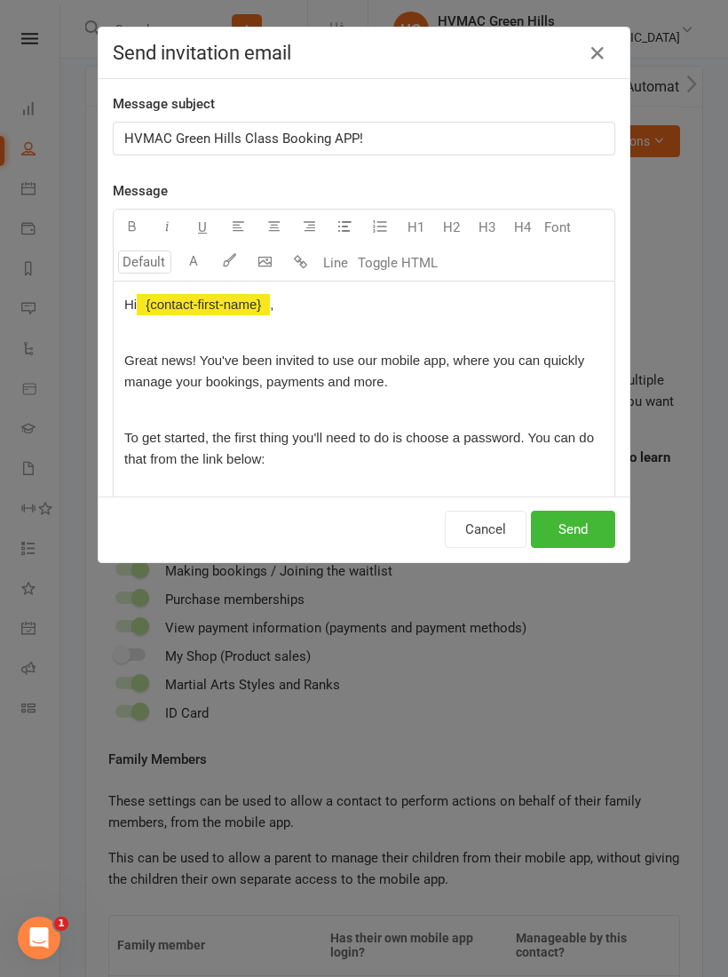
click at [566, 537] on button "Send" at bounding box center [573, 529] width 84 height 37
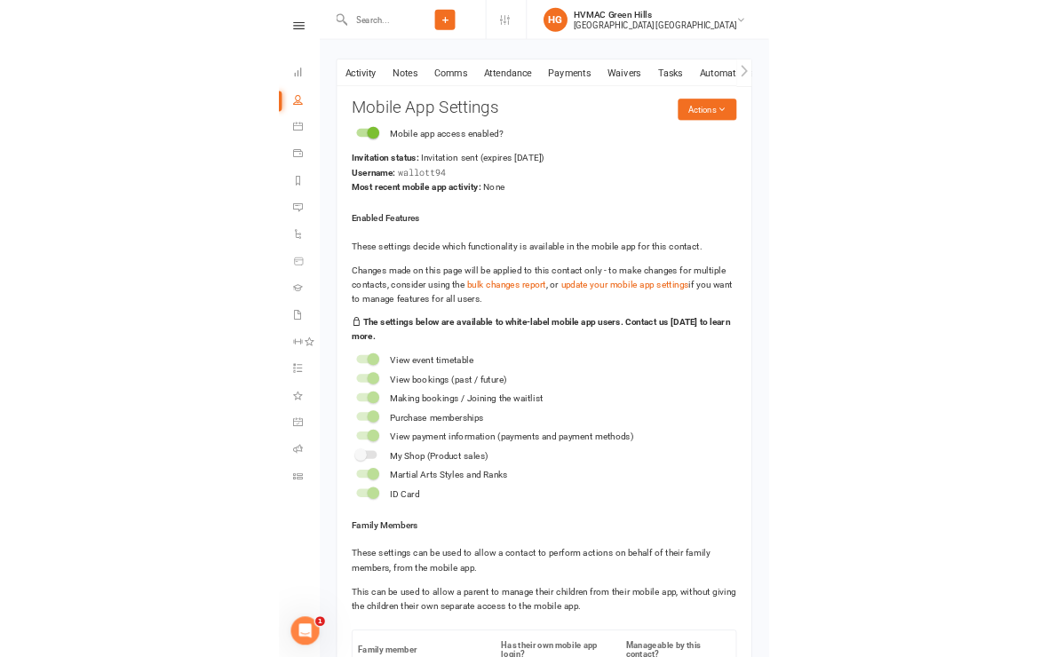
scroll to position [284, 0]
